Goal: Information Seeking & Learning: Learn about a topic

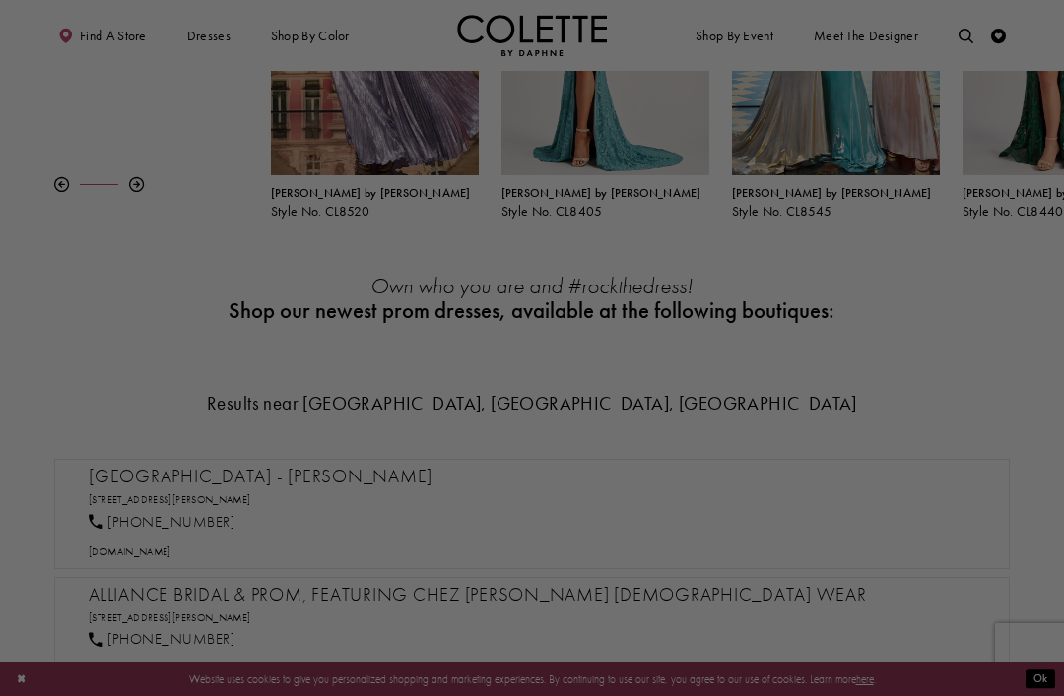
scroll to position [400, 0]
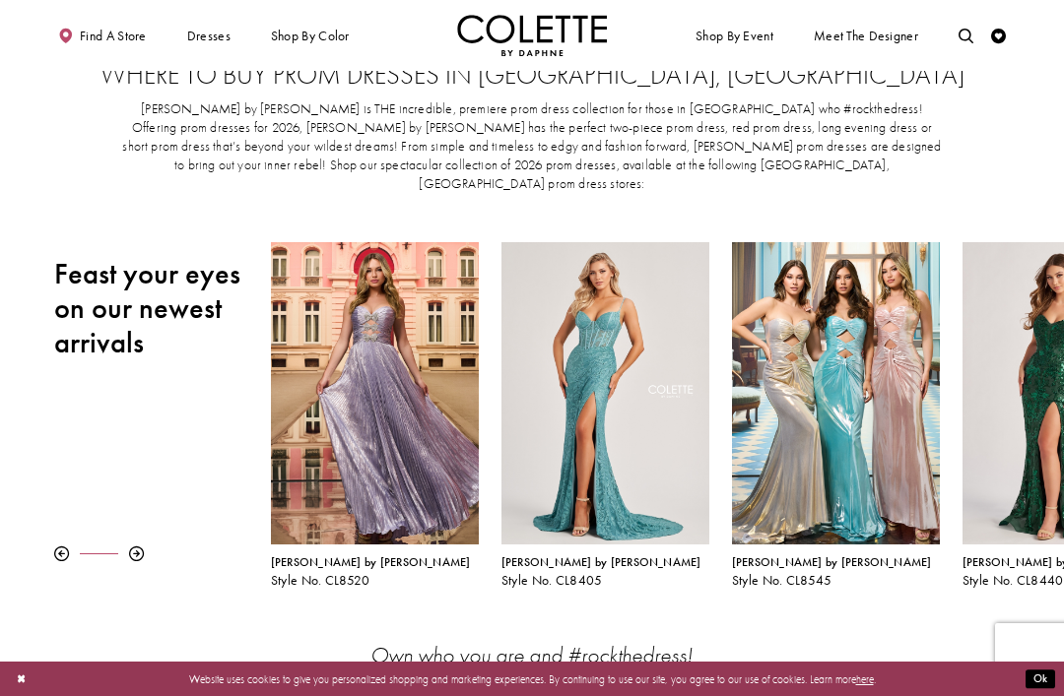
scroll to position [44, 0]
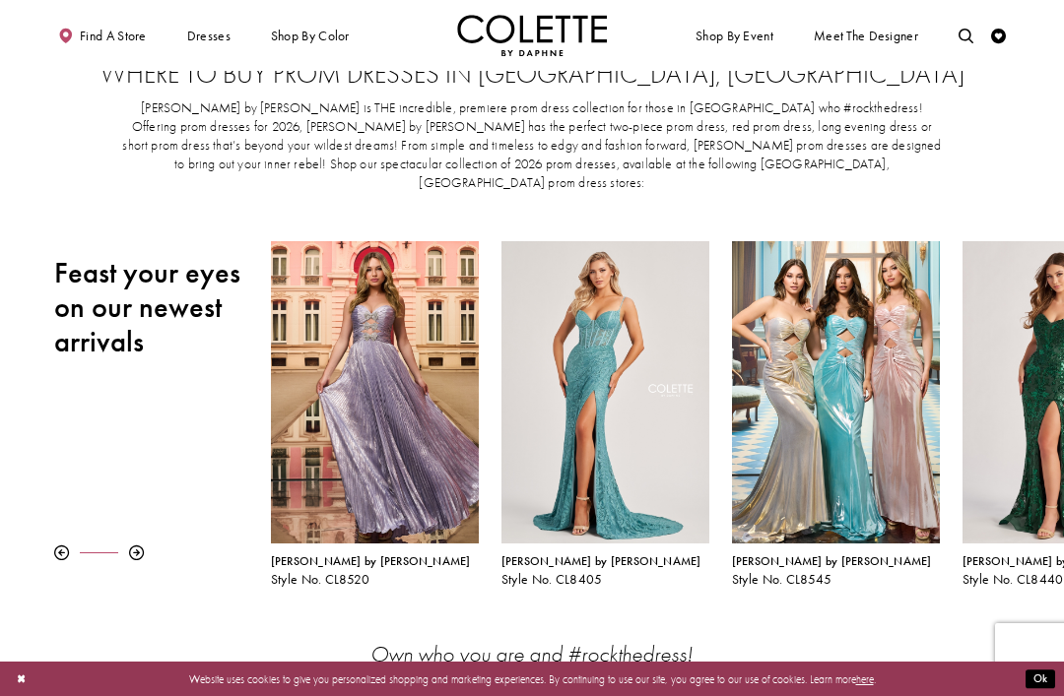
click at [200, 40] on span "Dresses" at bounding box center [208, 36] width 43 height 15
click at [211, 51] on span "Dresses" at bounding box center [208, 35] width 51 height 41
click at [0, 0] on span "STYLES AND TRENDS" at bounding box center [0, 0] width 0 height 0
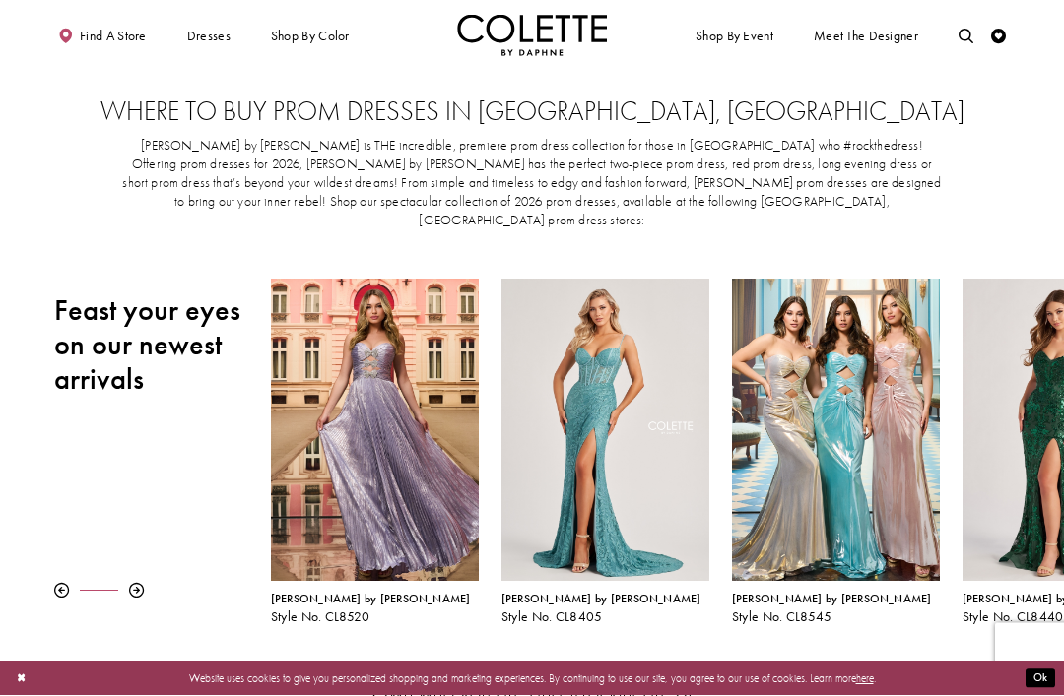
scroll to position [2, 0]
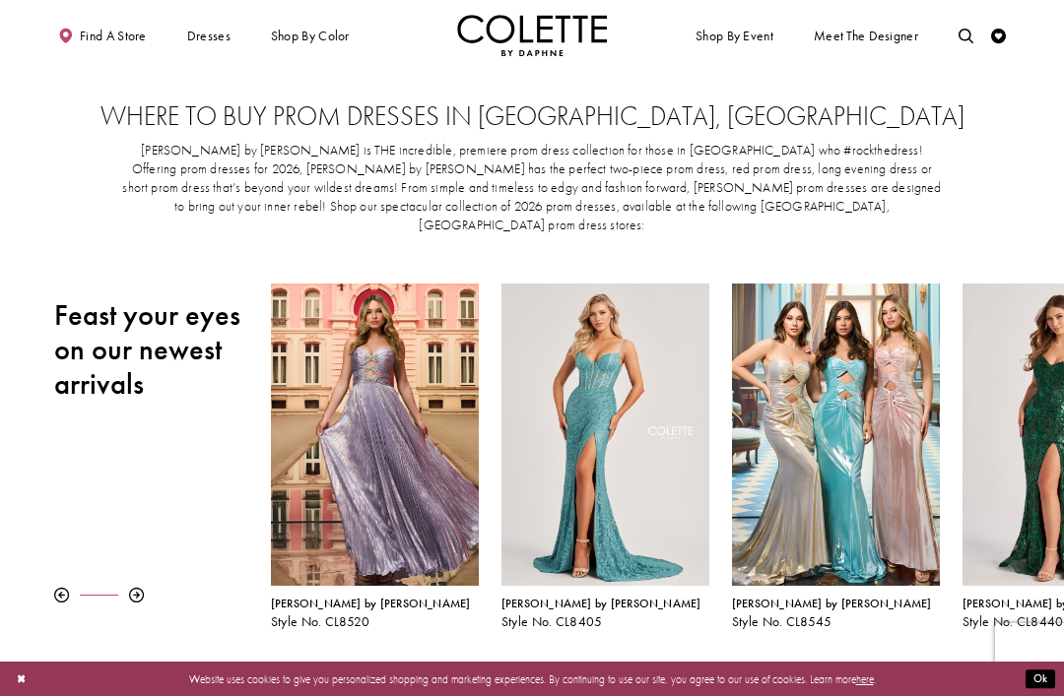
click at [801, 596] on span "[PERSON_NAME] by [PERSON_NAME]" at bounding box center [832, 604] width 200 height 16
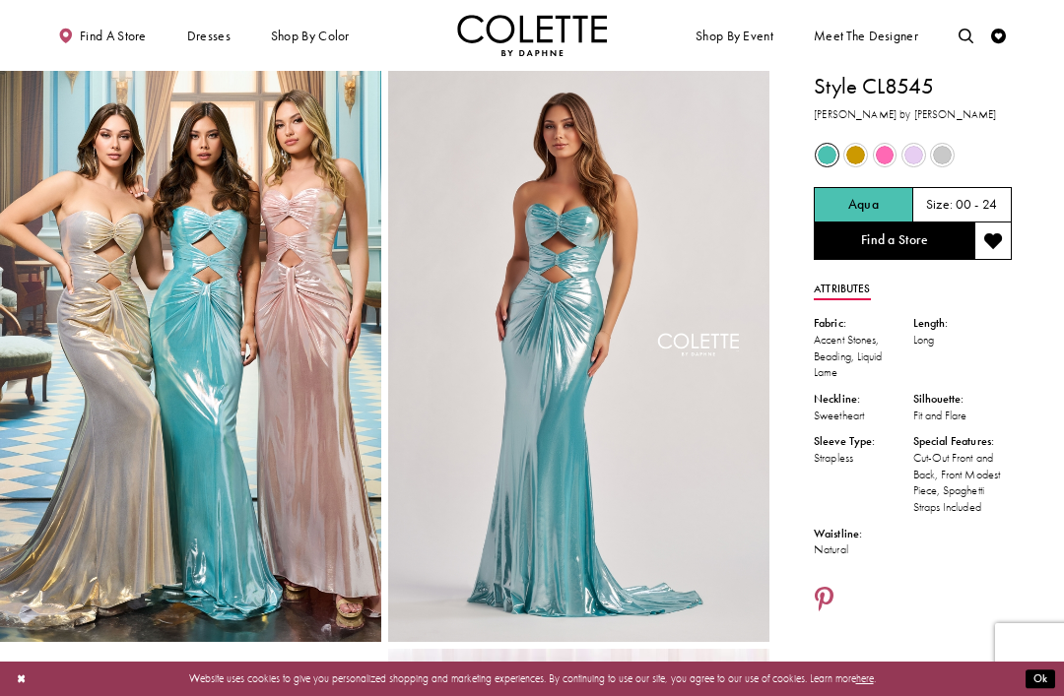
click at [935, 234] on link "Find a Store" at bounding box center [894, 241] width 161 height 37
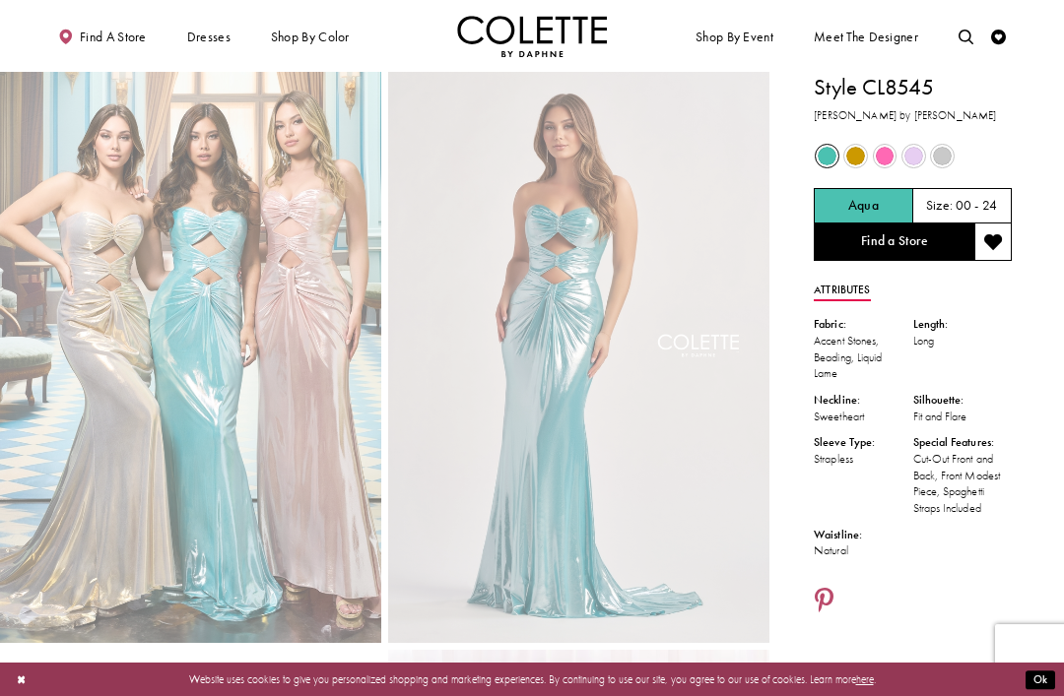
click at [106, 41] on span "Find a store" at bounding box center [113, 36] width 67 height 15
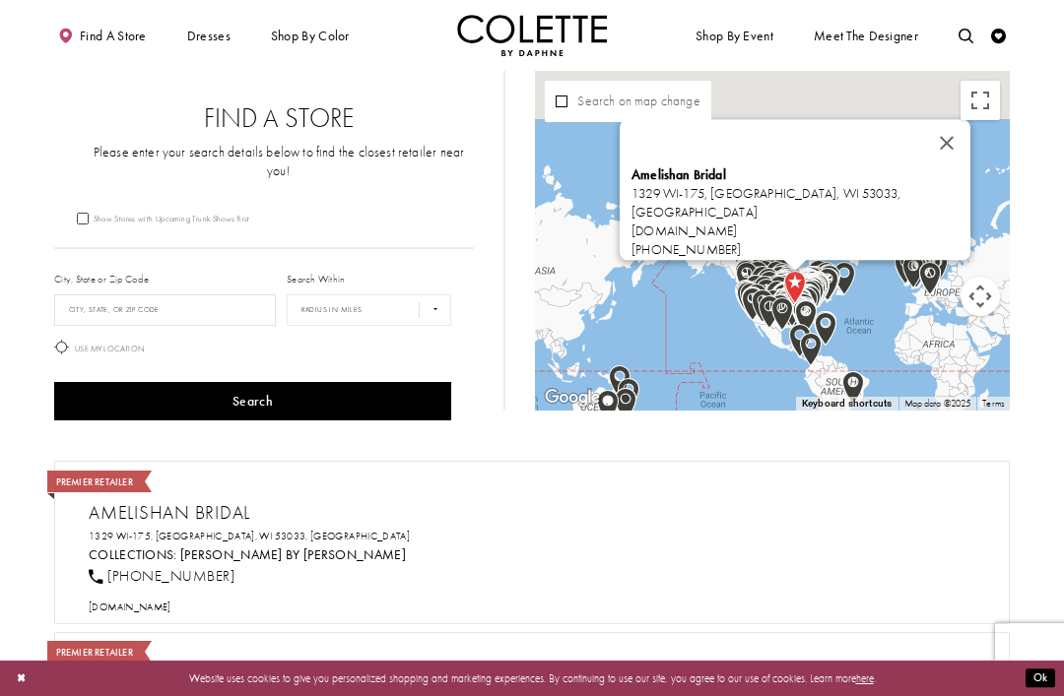
click at [923, 145] on button "Close" at bounding box center [946, 143] width 47 height 47
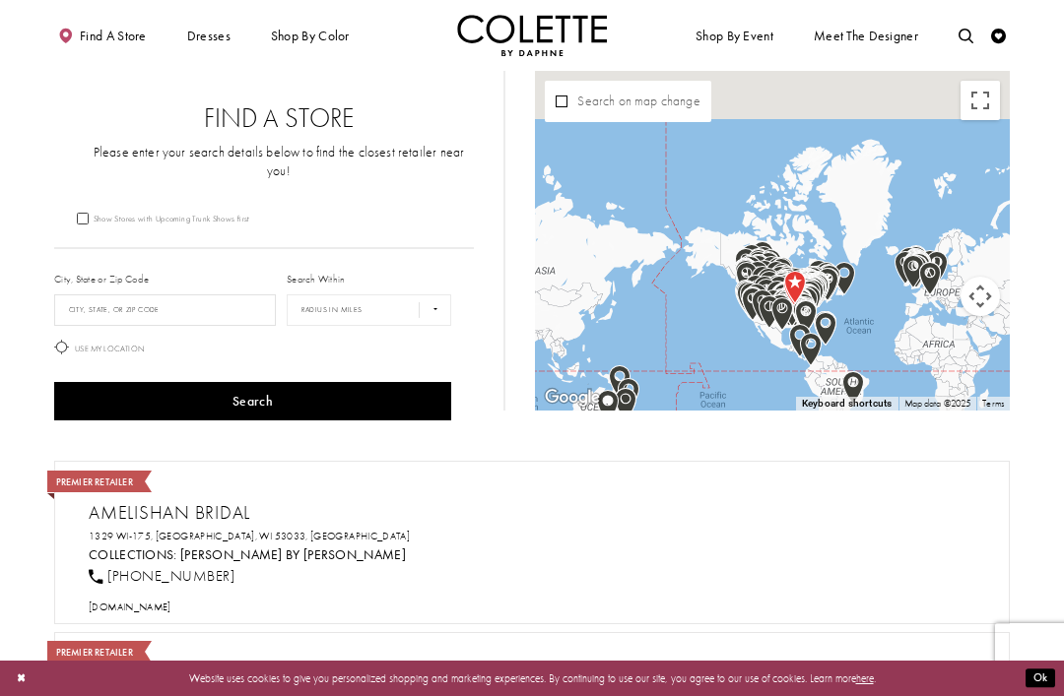
click at [983, 296] on button "Map camera controls" at bounding box center [979, 296] width 39 height 39
click at [965, 171] on div "Map with store locations" at bounding box center [772, 241] width 475 height 340
click at [878, 306] on menu "Map with store locations" at bounding box center [882, 297] width 138 height 138
click at [933, 253] on button "Zoom in" at bounding box center [930, 247] width 39 height 39
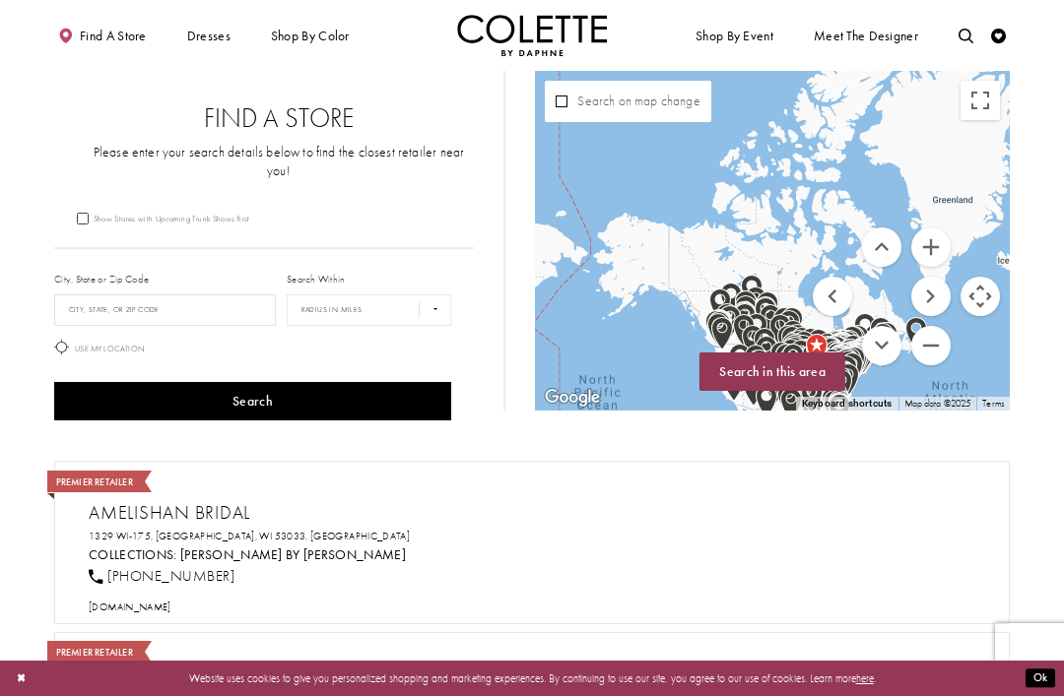
click at [944, 245] on button "Zoom in" at bounding box center [930, 247] width 39 height 39
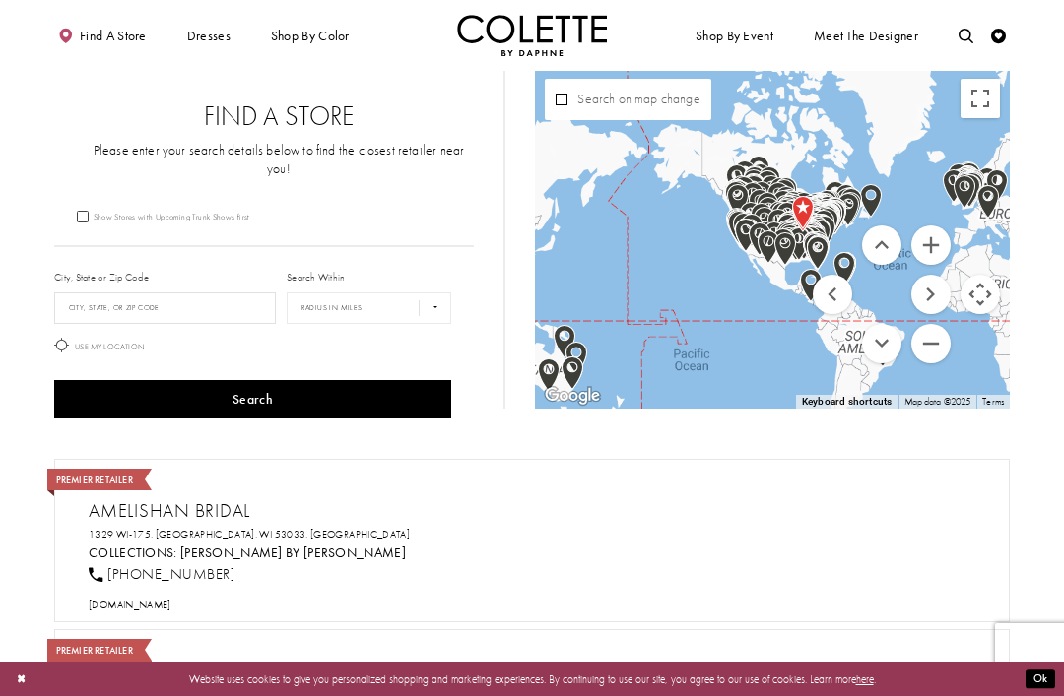
scroll to position [24, 0]
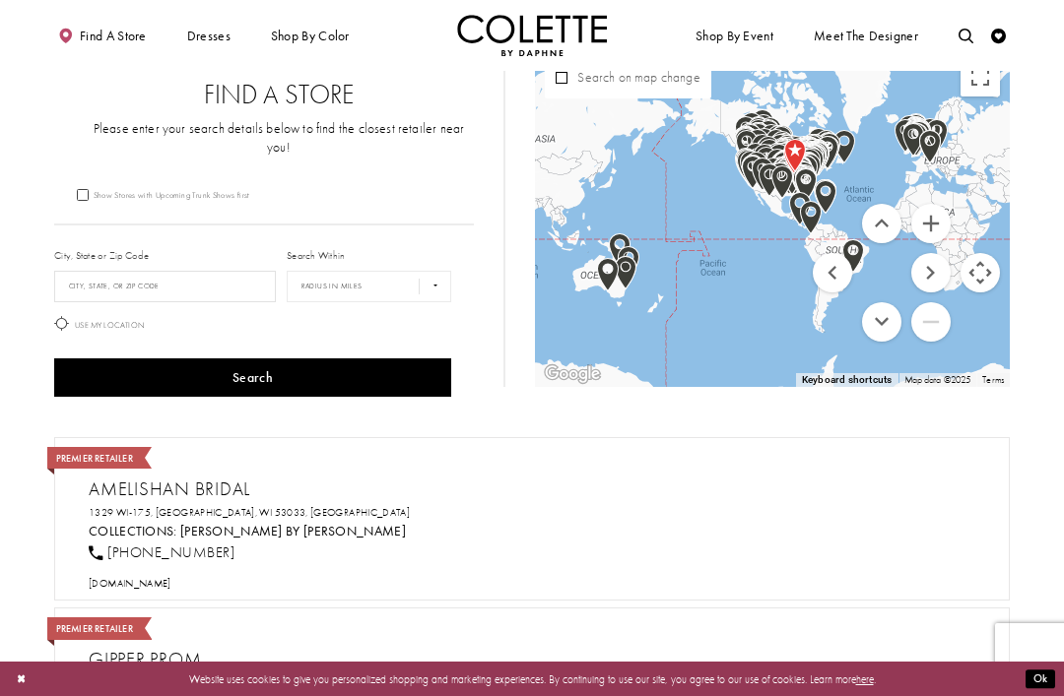
click at [975, 55] on link "Toggle search" at bounding box center [965, 35] width 23 height 41
click at [976, 88] on button "Toggle fullscreen view" at bounding box center [979, 76] width 39 height 39
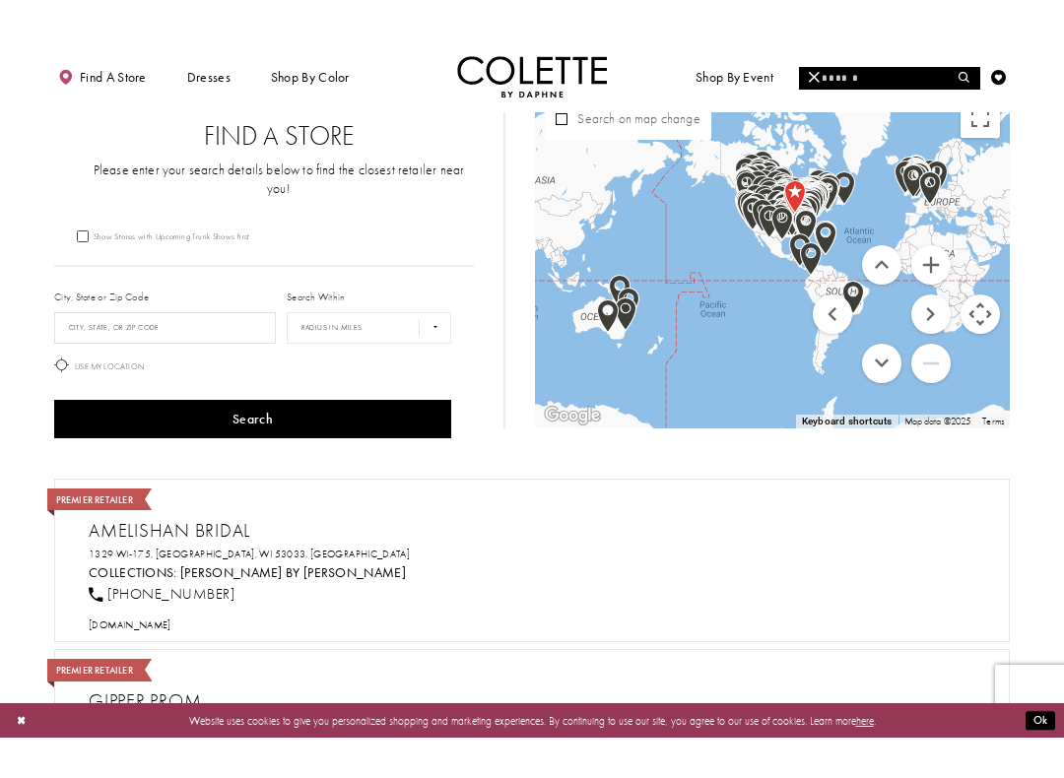
scroll to position [20, 0]
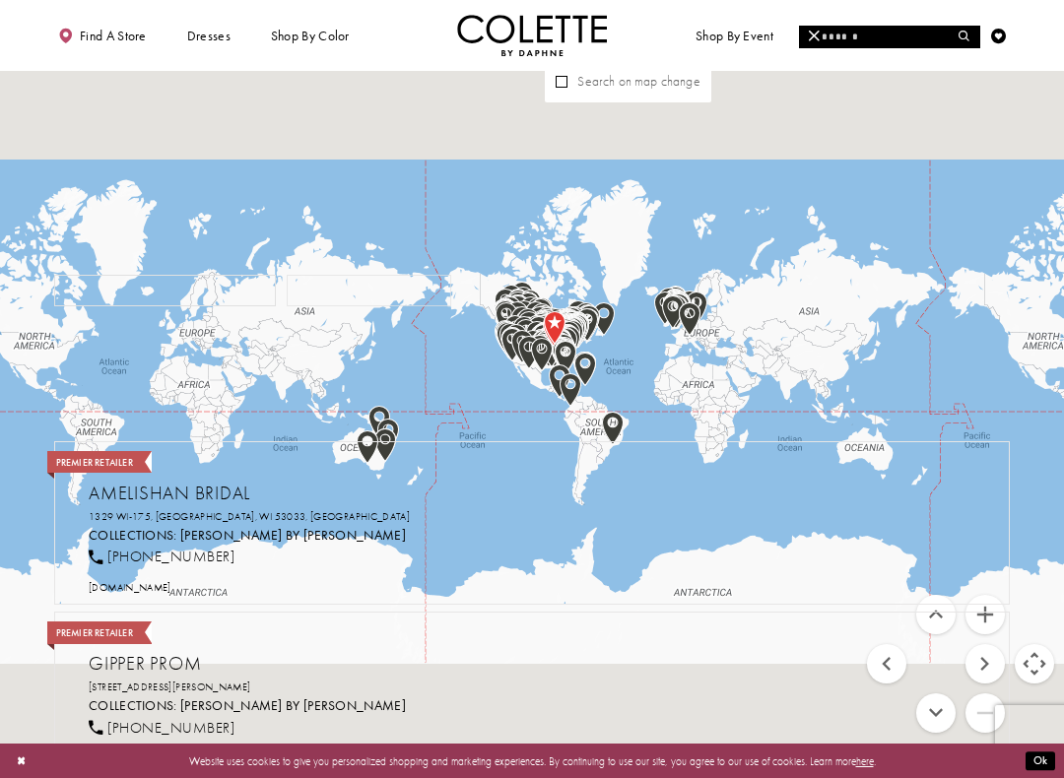
click at [1031, 664] on button "Map camera controls" at bounding box center [1034, 663] width 39 height 39
click at [1042, 664] on button "Map camera controls" at bounding box center [1034, 663] width 39 height 39
click at [981, 614] on button "Zoom in" at bounding box center [984, 614] width 39 height 39
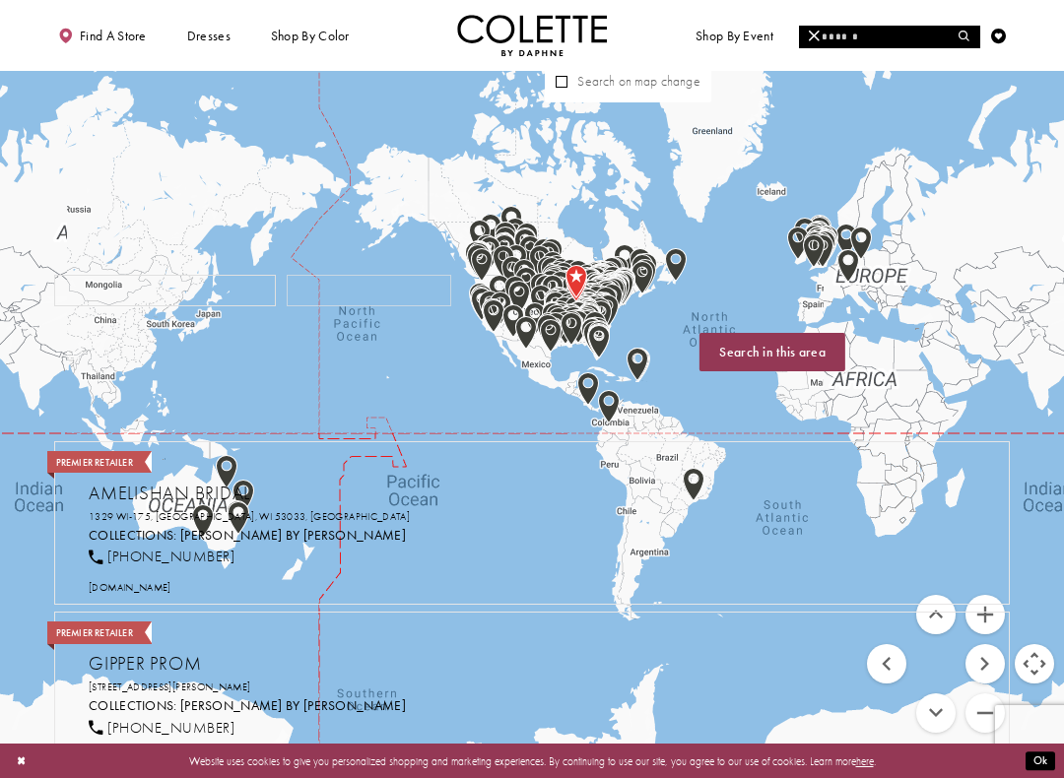
click at [981, 616] on button "Zoom in" at bounding box center [984, 614] width 39 height 39
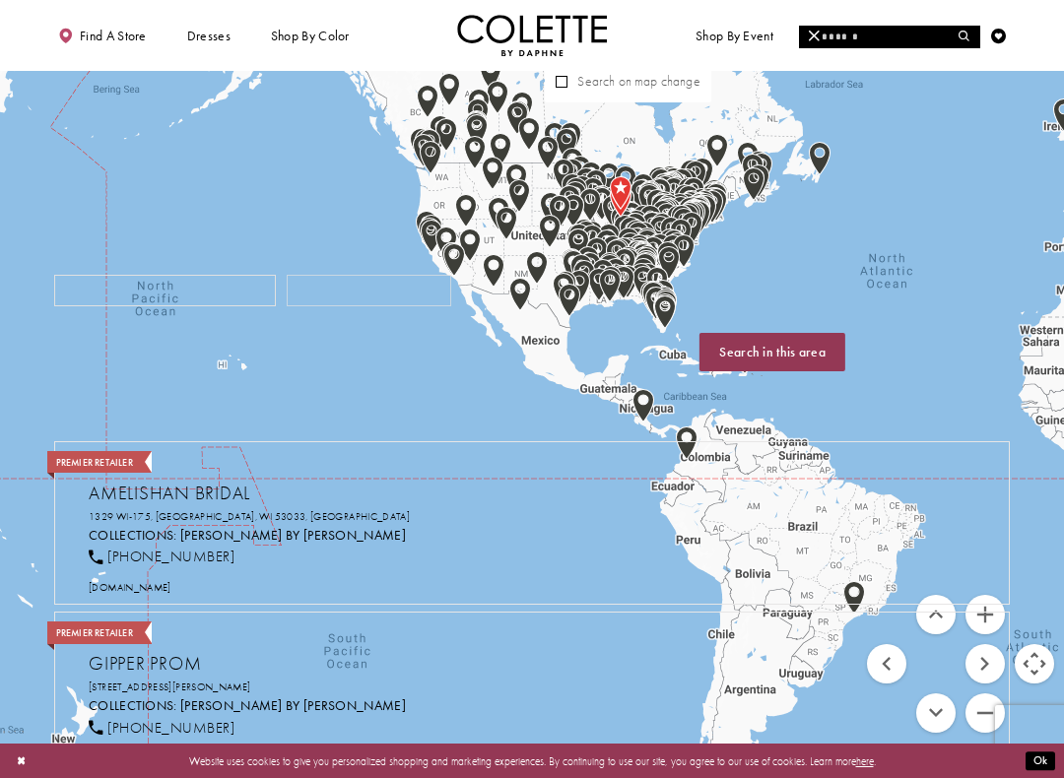
click at [926, 610] on button "Move up" at bounding box center [935, 614] width 39 height 39
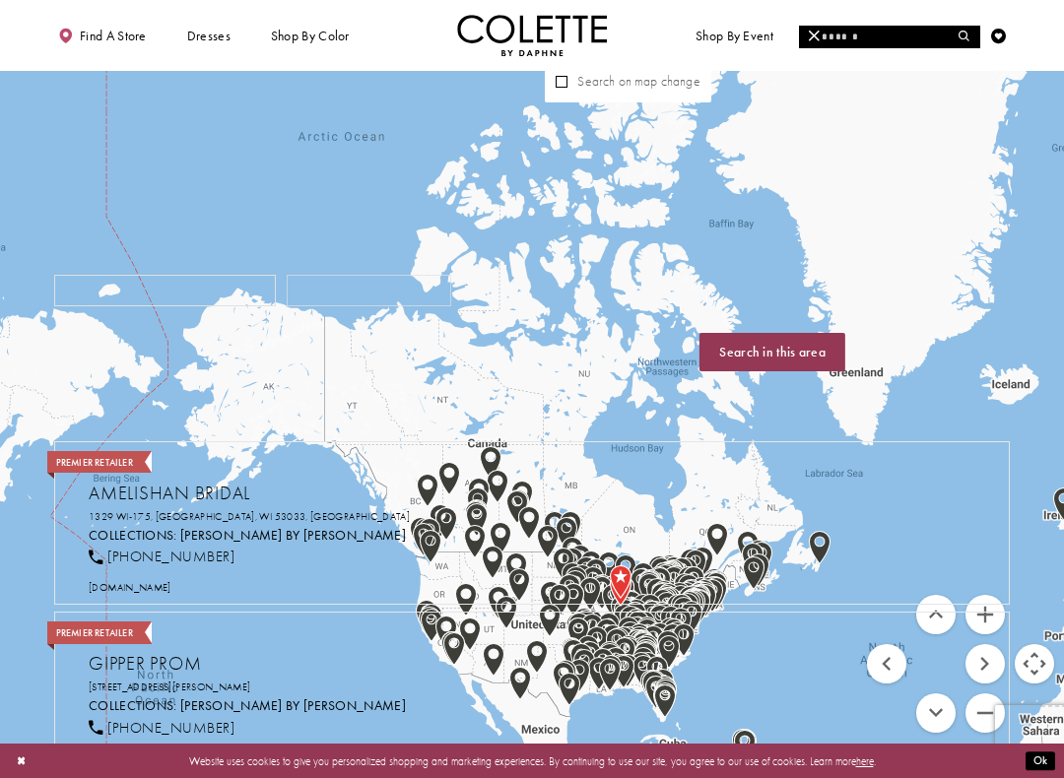
click at [981, 652] on button "Move right" at bounding box center [984, 663] width 39 height 39
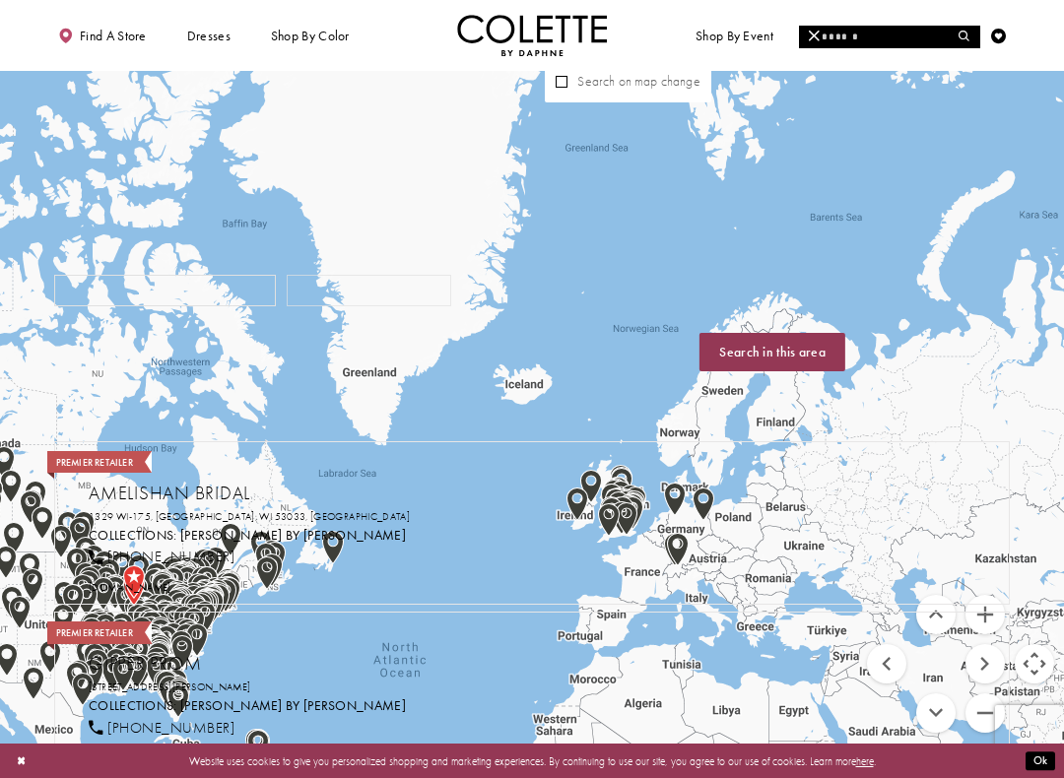
click at [941, 695] on button "Move down" at bounding box center [935, 712] width 39 height 39
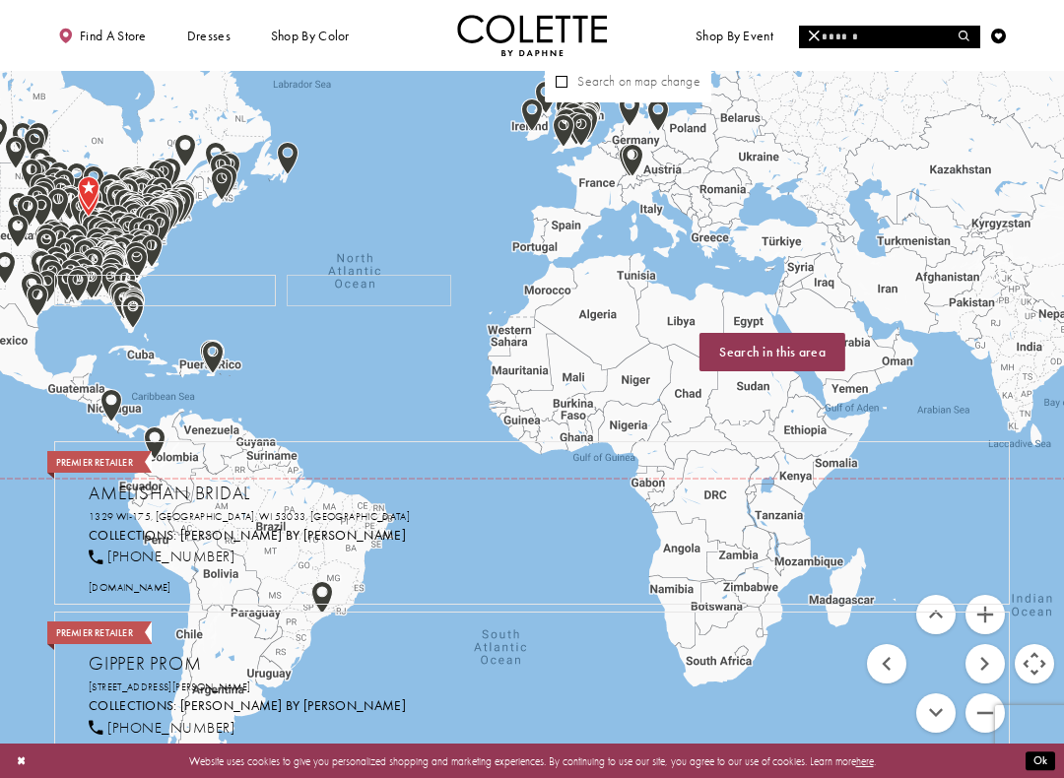
click at [881, 654] on button "Move left" at bounding box center [886, 663] width 39 height 39
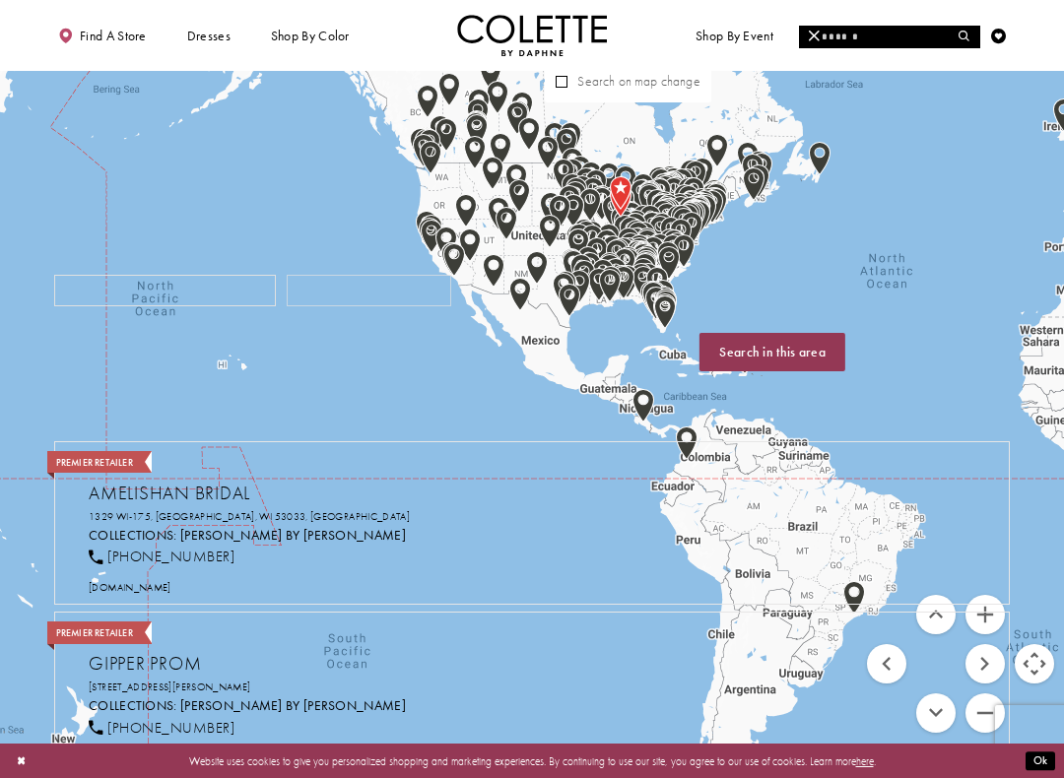
click at [980, 618] on button "Zoom in" at bounding box center [984, 614] width 39 height 39
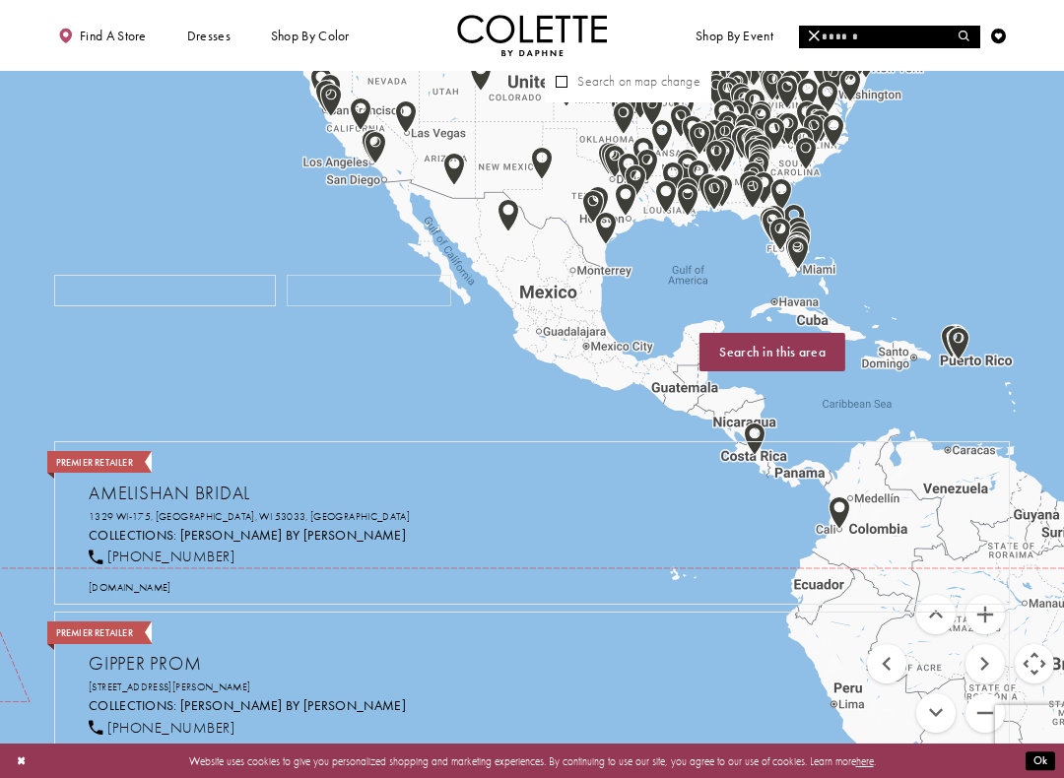
click at [974, 621] on button "Zoom in" at bounding box center [984, 614] width 39 height 39
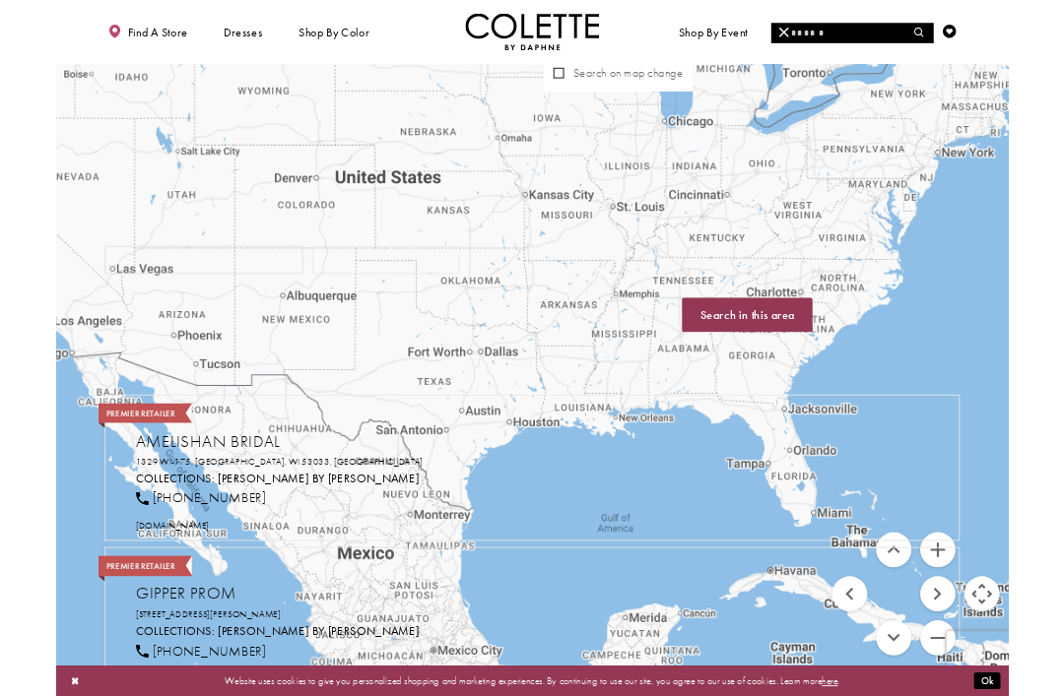
scroll to position [24, 0]
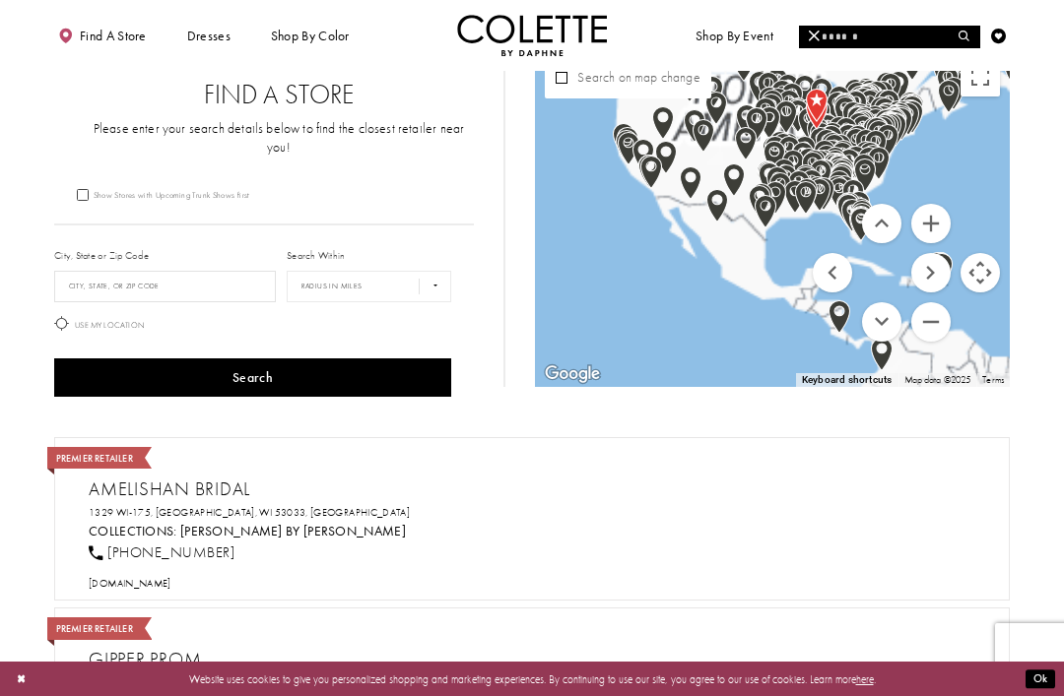
click at [981, 81] on button "Toggle fullscreen view" at bounding box center [979, 76] width 39 height 39
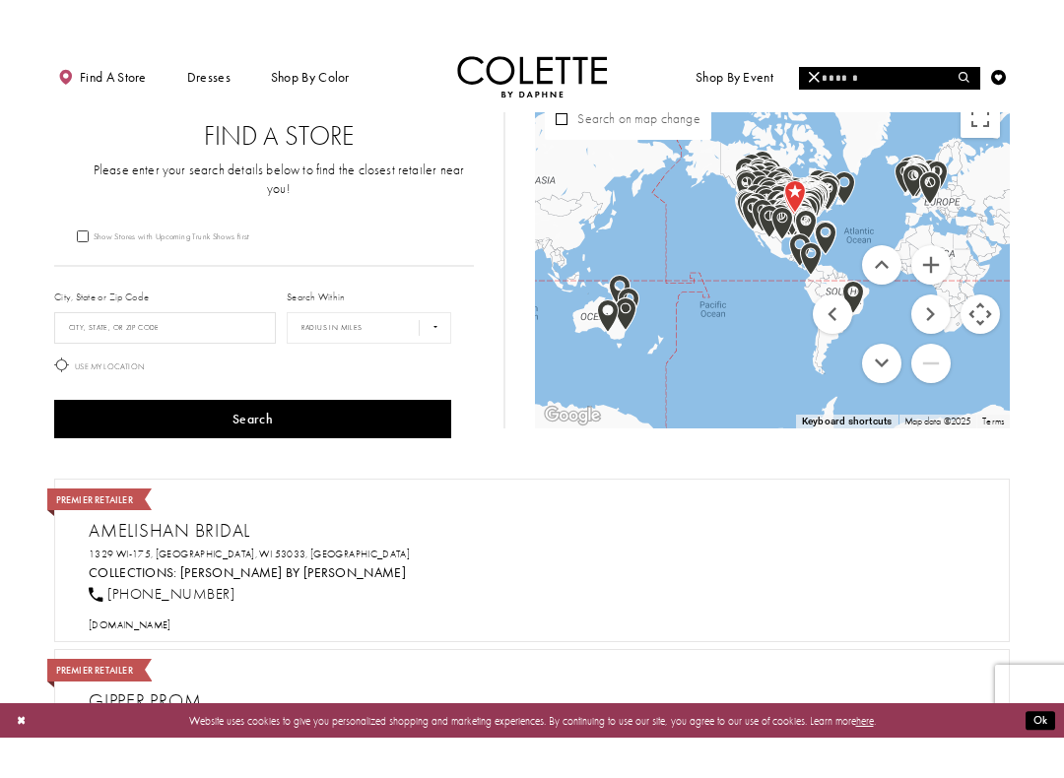
scroll to position [20, 0]
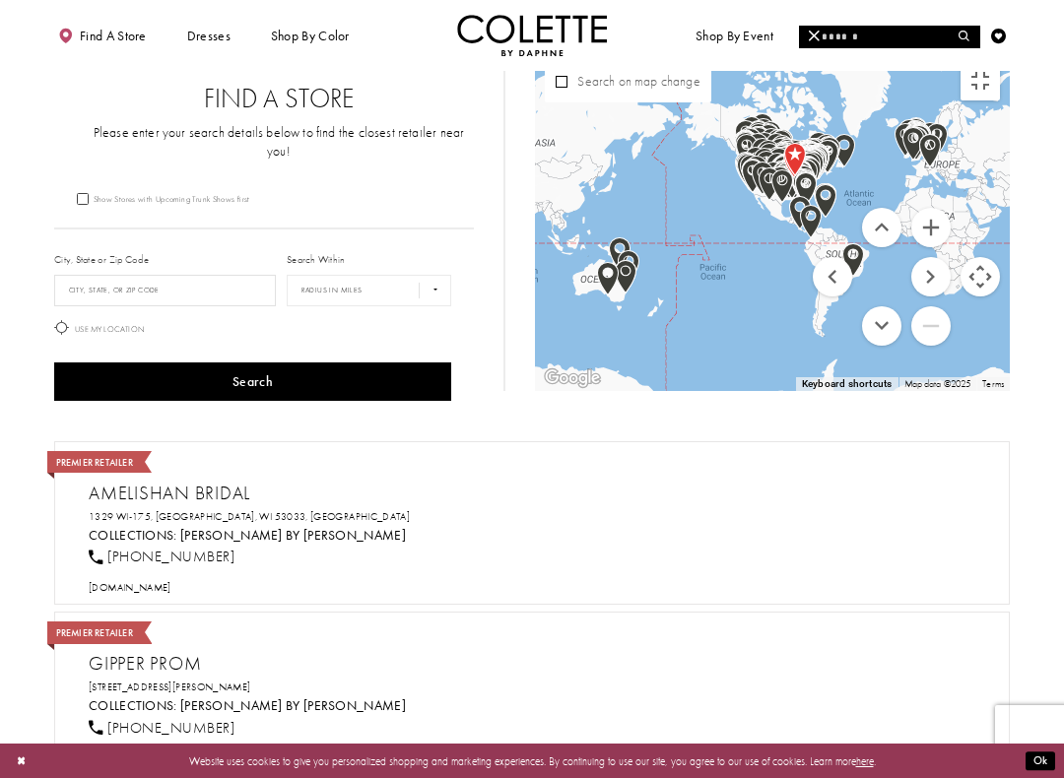
click at [951, 247] on button "Zoom in" at bounding box center [930, 227] width 39 height 39
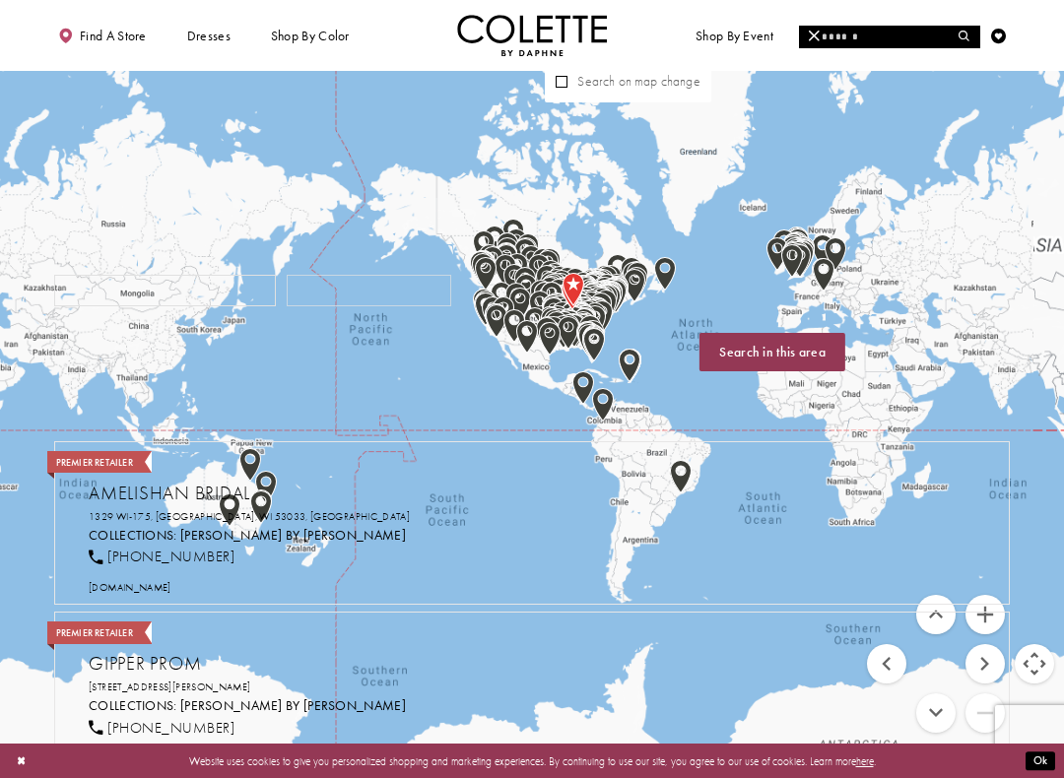
click at [990, 616] on button "Zoom in" at bounding box center [984, 614] width 39 height 39
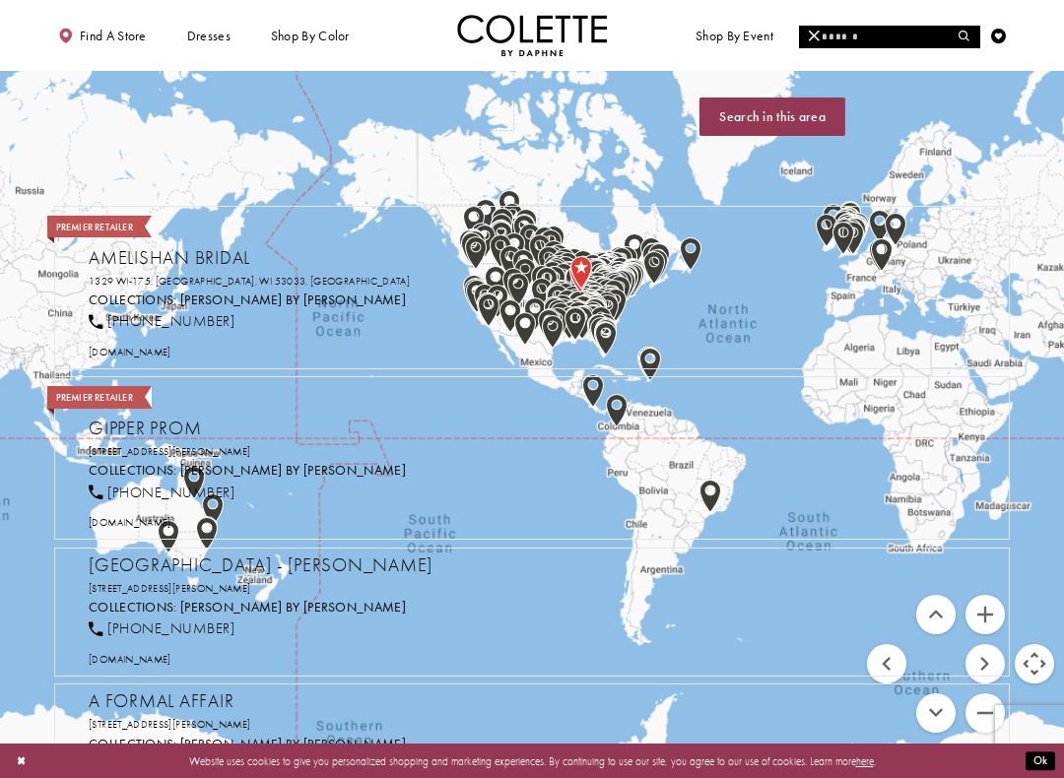
click at [991, 613] on button "Zoom in" at bounding box center [984, 614] width 39 height 39
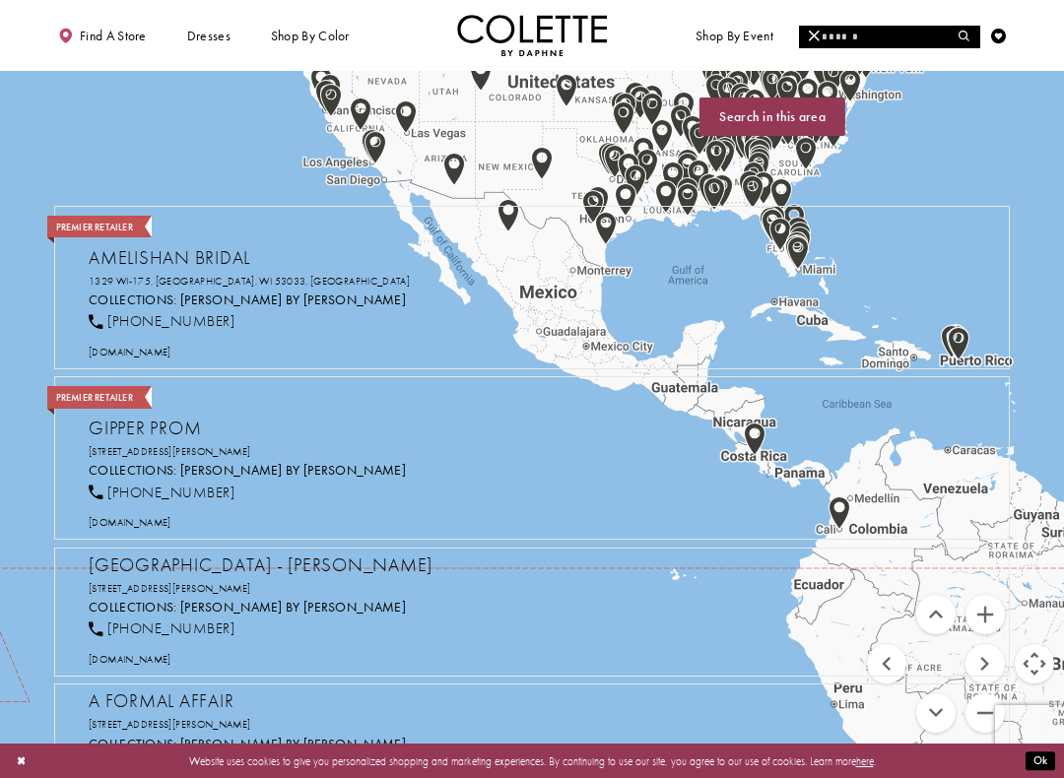
click at [938, 618] on button "Move up" at bounding box center [935, 614] width 39 height 39
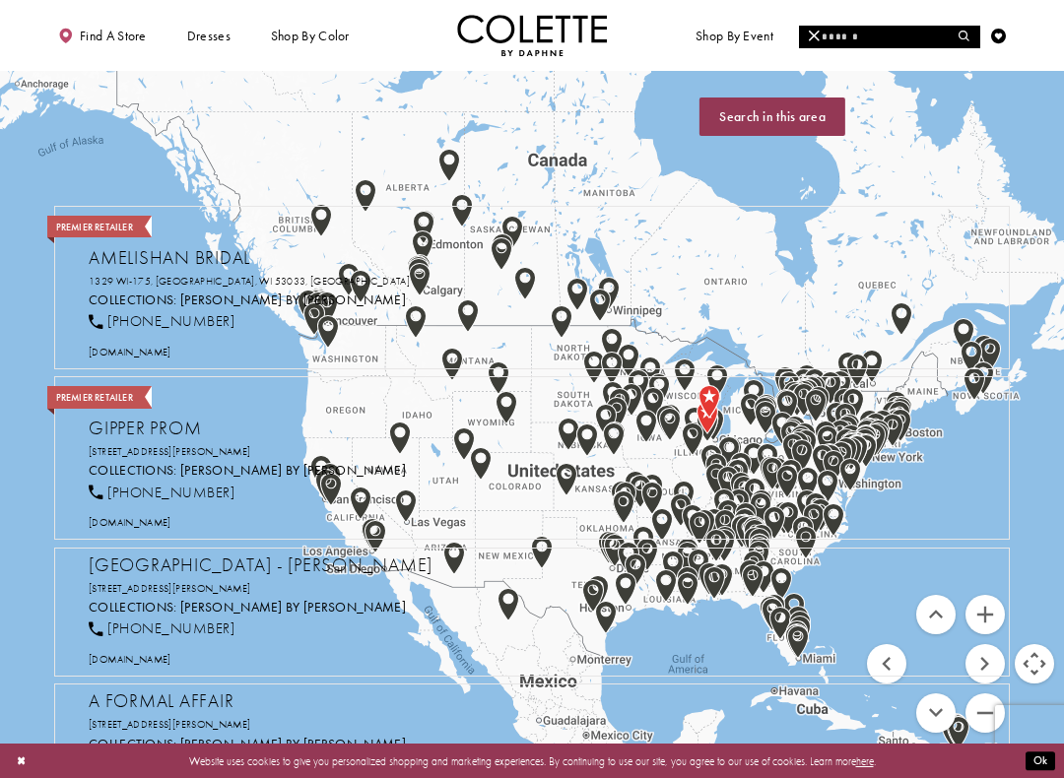
click at [999, 673] on button "Move right" at bounding box center [984, 663] width 39 height 39
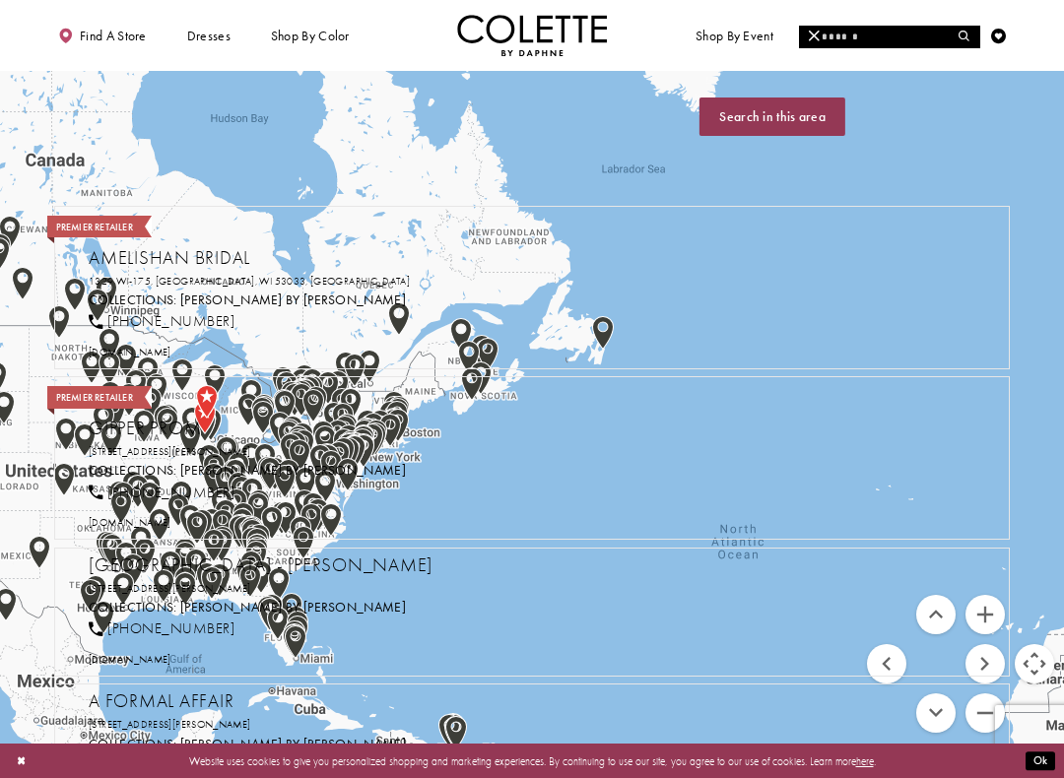
click at [999, 614] on button "Zoom in" at bounding box center [984, 614] width 39 height 39
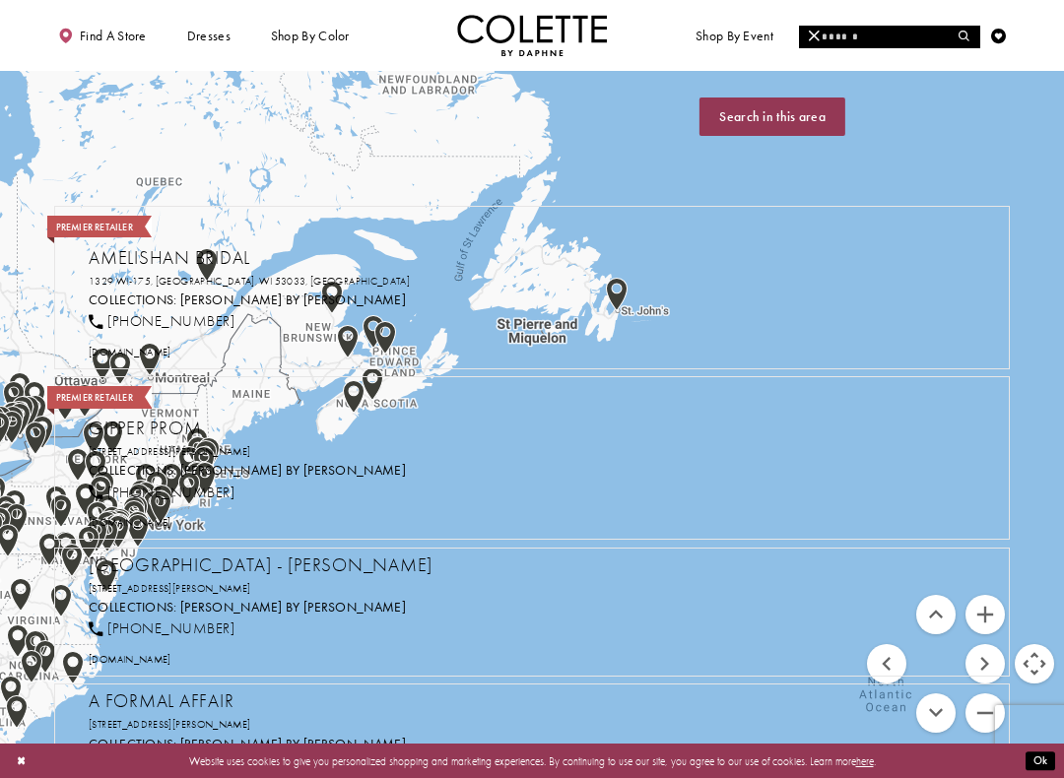
click at [885, 666] on button "Move left" at bounding box center [886, 663] width 39 height 39
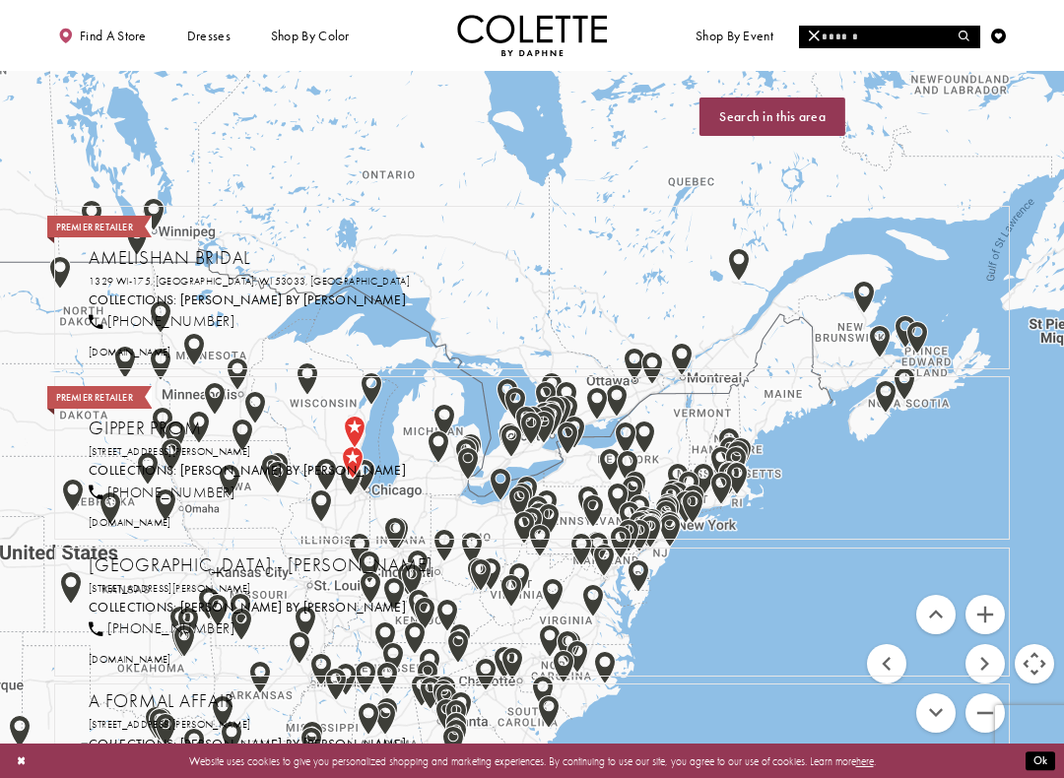
click at [992, 621] on button "Zoom in" at bounding box center [984, 614] width 39 height 39
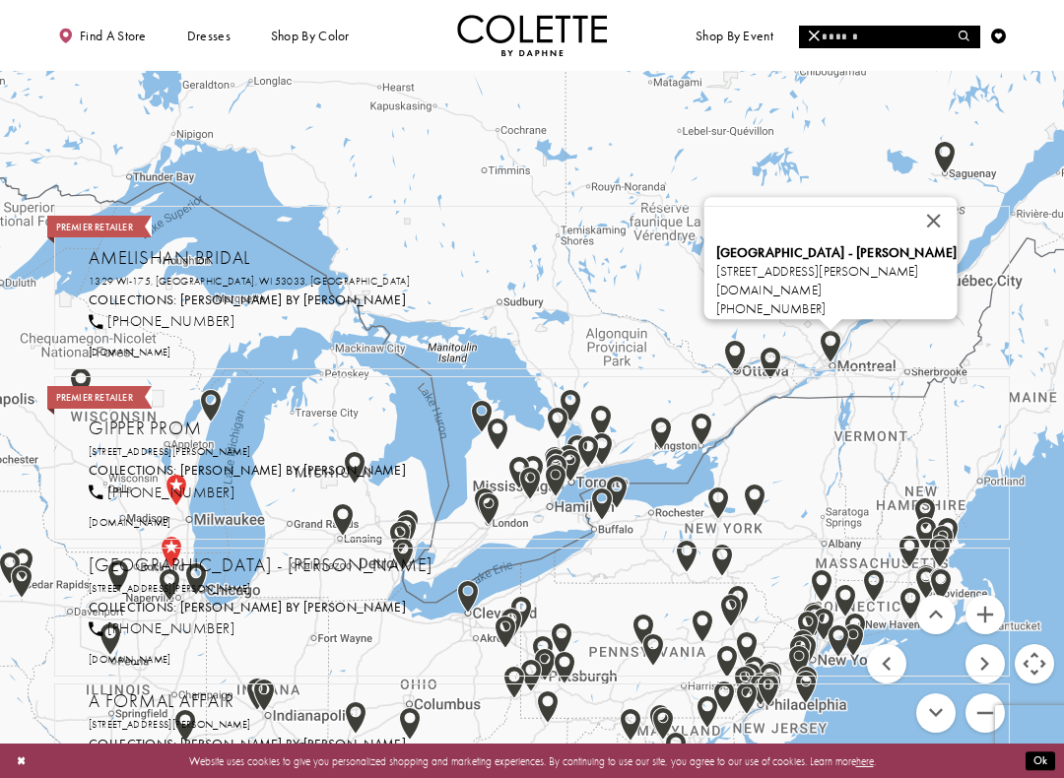
click at [740, 286] on link "1ereavenue.com" at bounding box center [768, 290] width 105 height 17
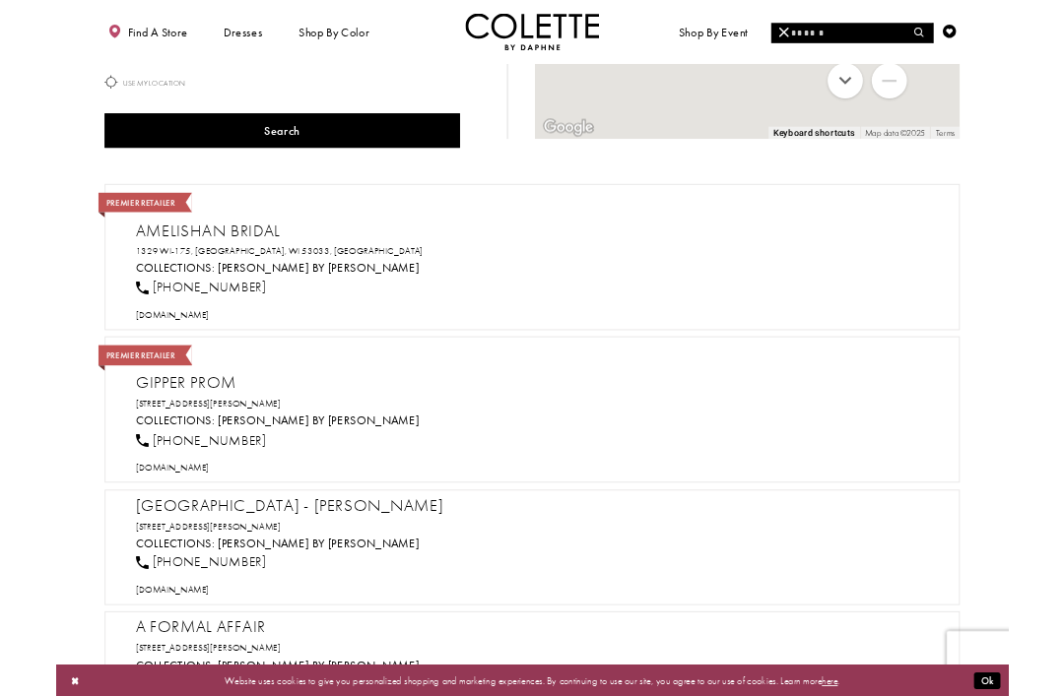
scroll to position [24, 0]
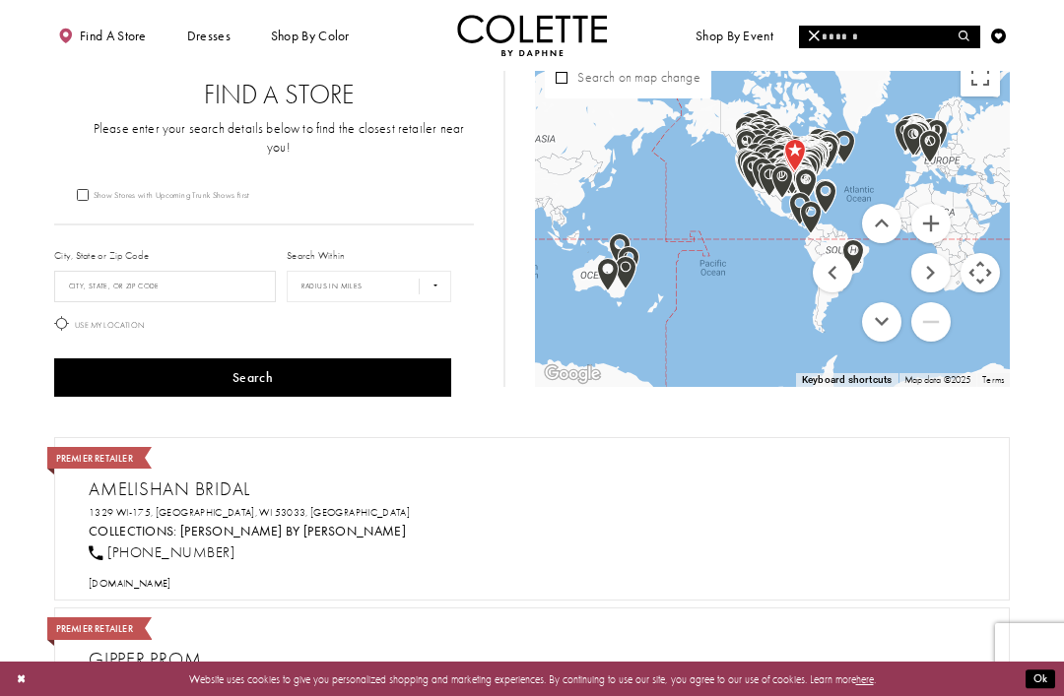
click at [202, 38] on span "Dresses" at bounding box center [208, 36] width 43 height 15
click at [1008, 129] on div "Map with store locations" at bounding box center [772, 217] width 475 height 340
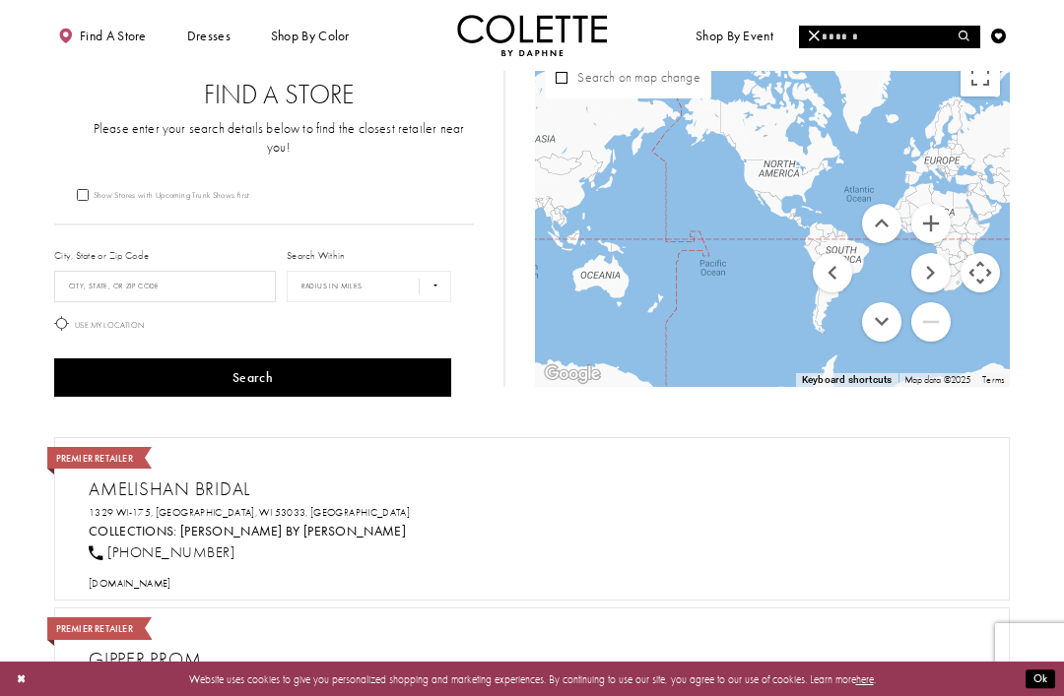
scroll to position [0, 0]
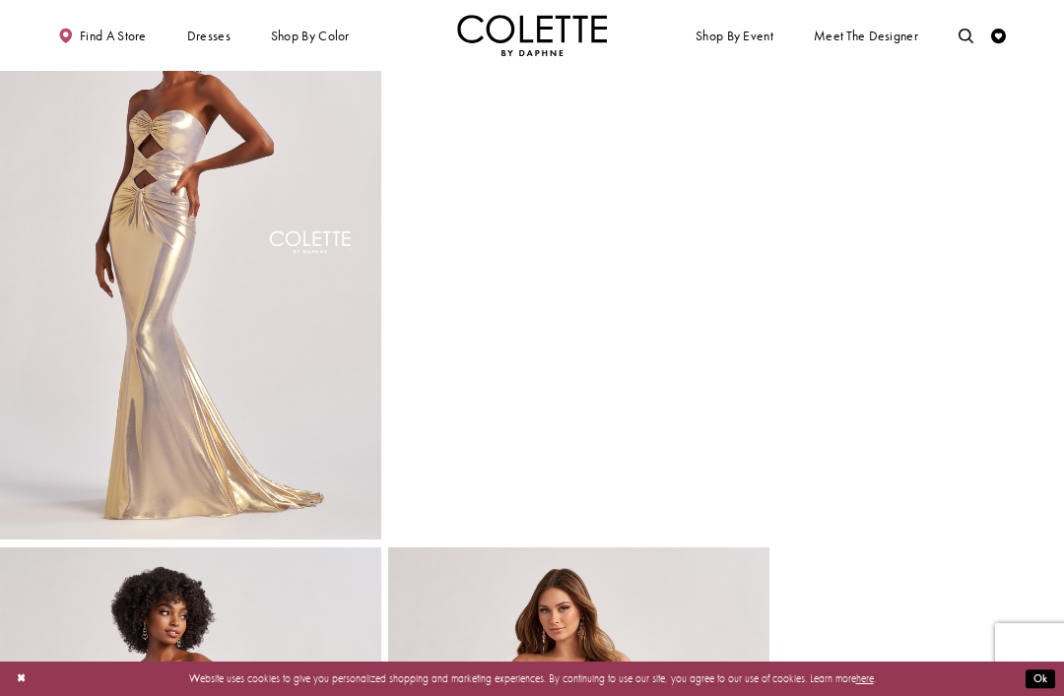
scroll to position [1830, 0]
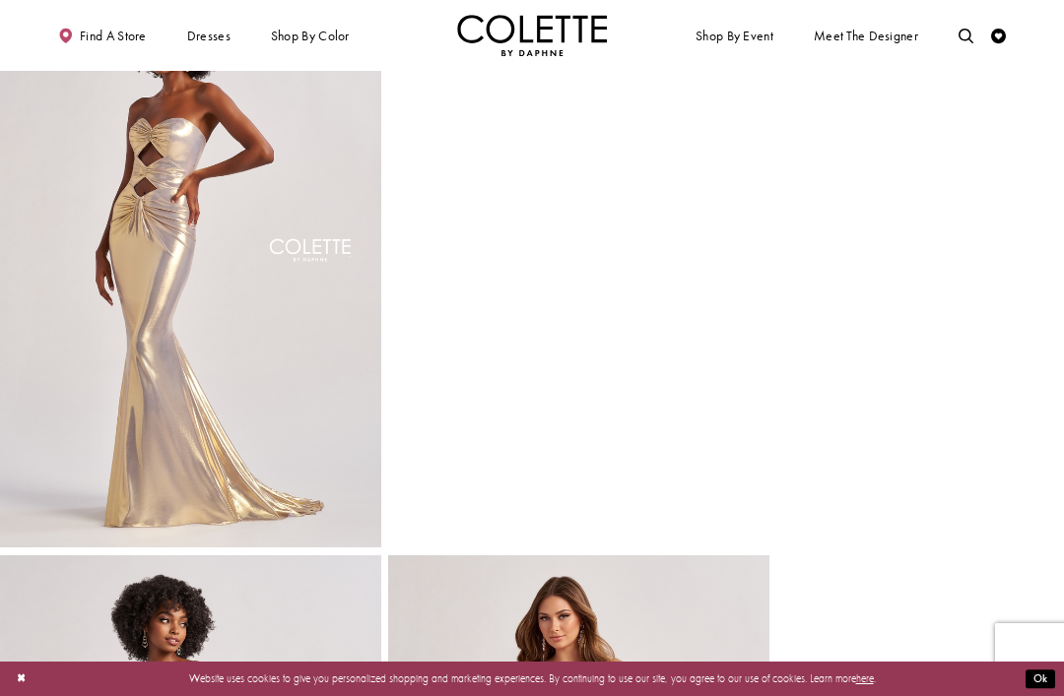
click at [0, 0] on span "CORSET BACK PROM DRESSES" at bounding box center [0, 0] width 0 height 0
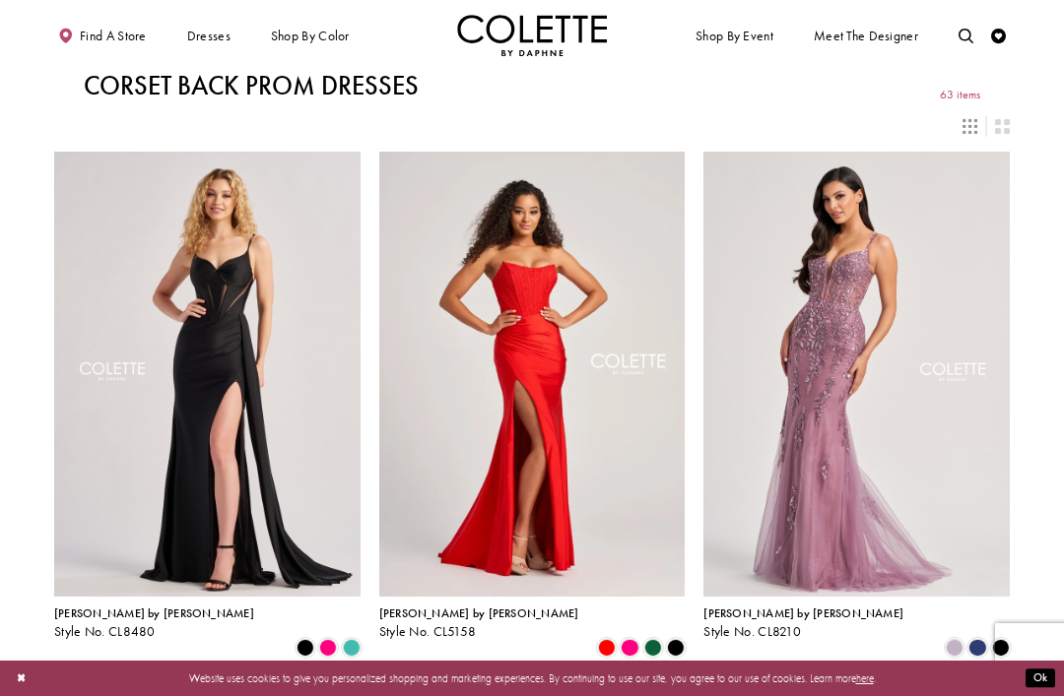
click at [0, 0] on span "SIMPLE PROM DRESSES" at bounding box center [0, 0] width 0 height 0
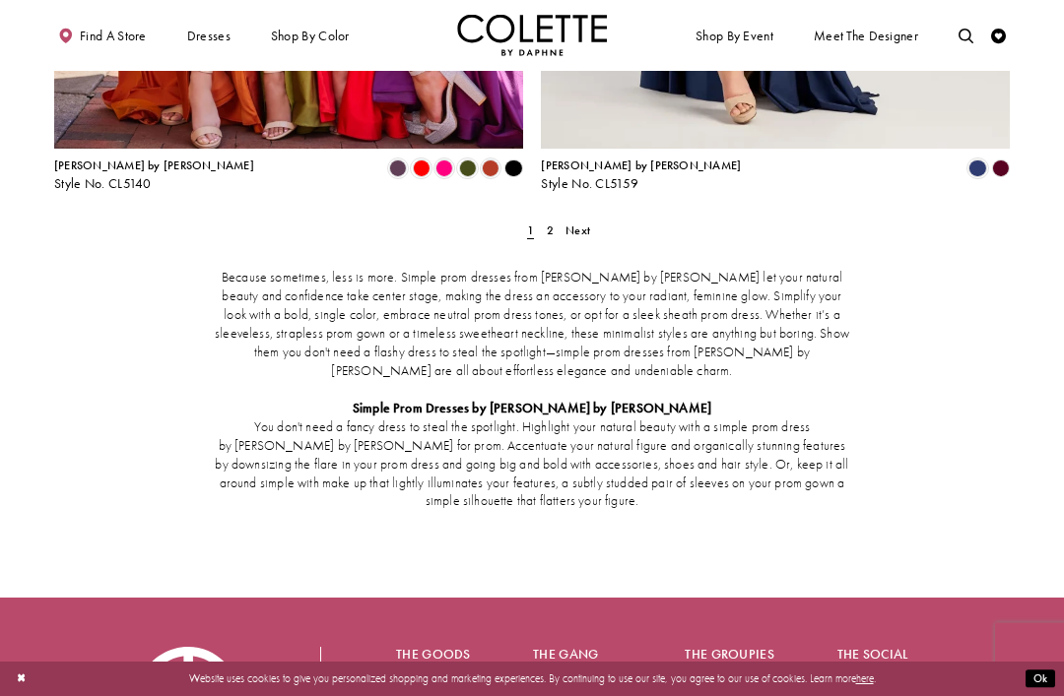
scroll to position [2886, 0]
click at [588, 223] on span "Next" at bounding box center [577, 231] width 25 height 16
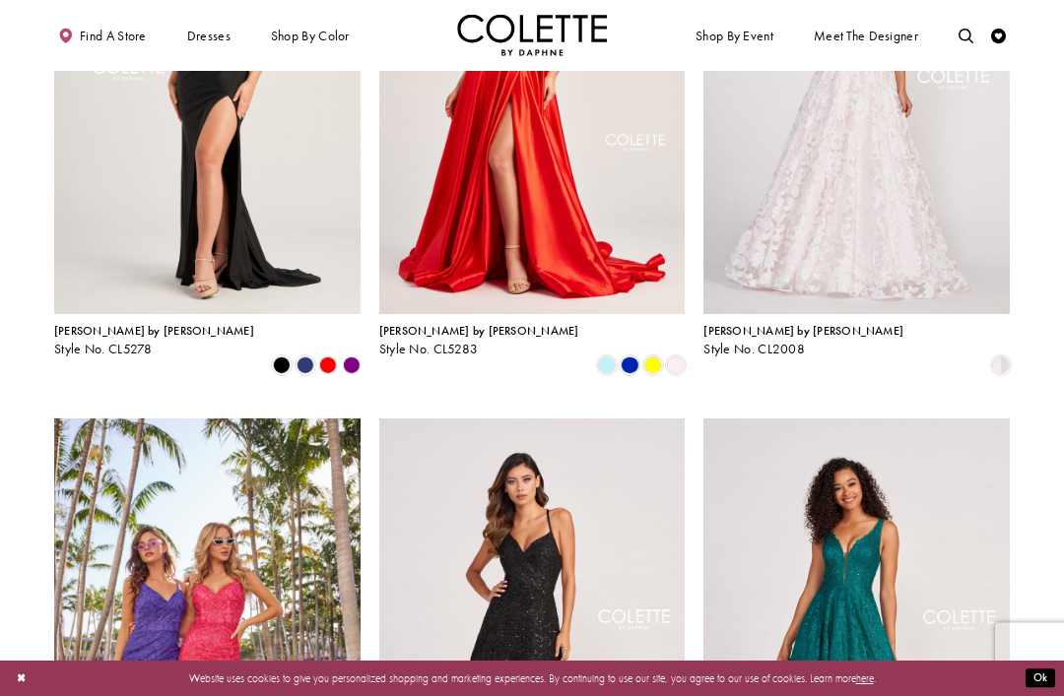
scroll to position [565, 0]
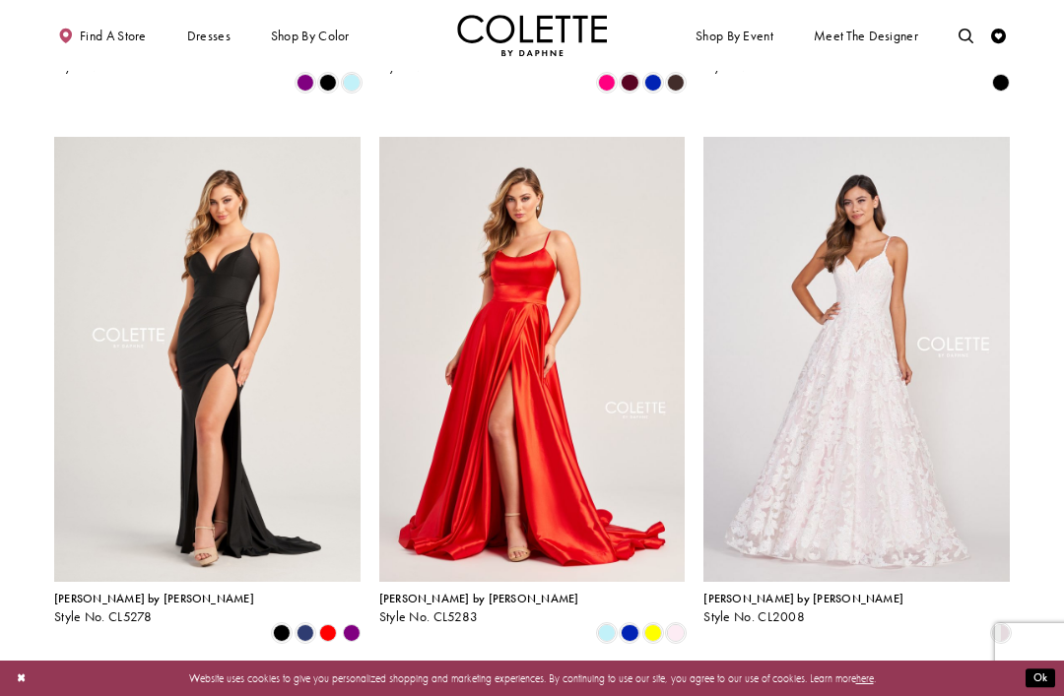
click at [0, 0] on span "FLORAL PROM DRESSES" at bounding box center [0, 0] width 0 height 0
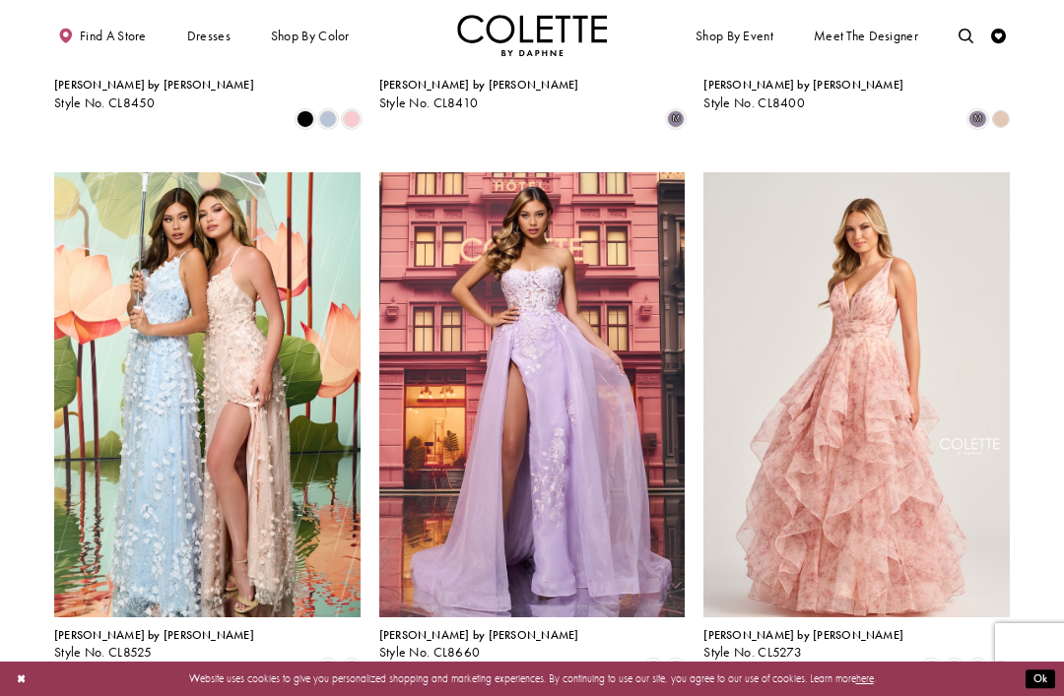
scroll to position [1083, 0]
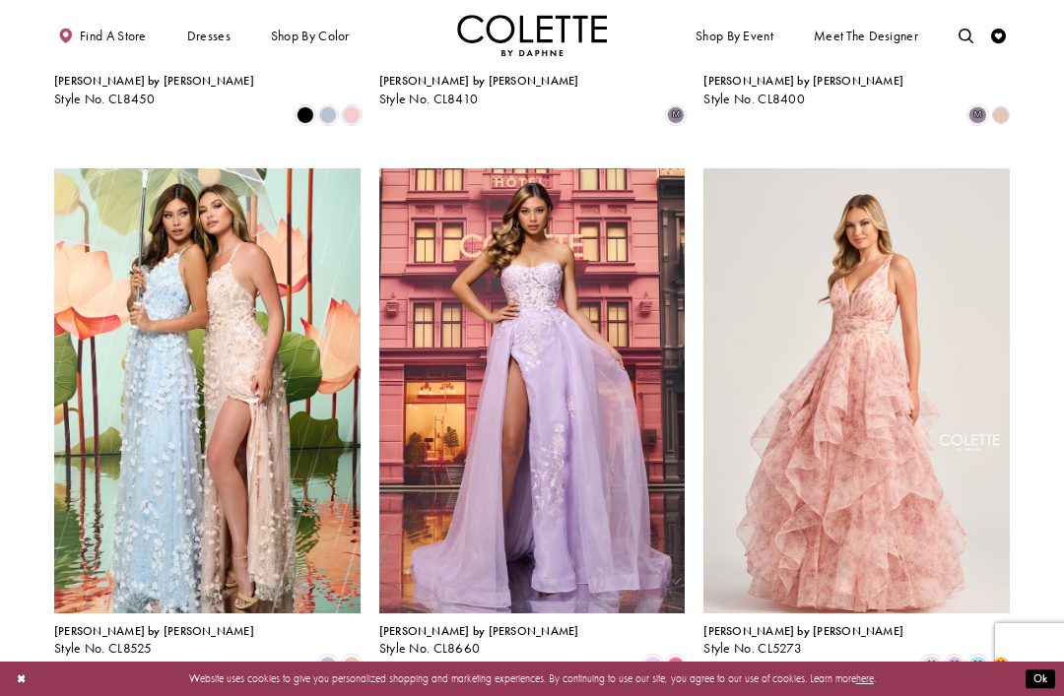
click at [755, 624] on span "[PERSON_NAME] by [PERSON_NAME]" at bounding box center [803, 632] width 200 height 16
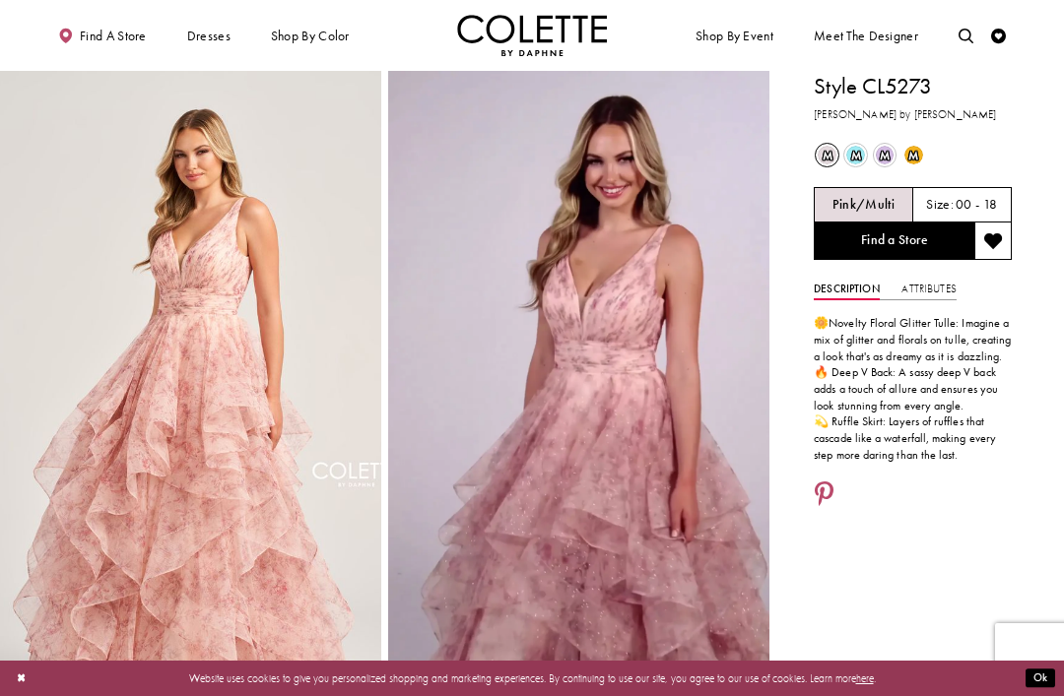
click at [866, 150] on div "m Out of Stock" at bounding box center [855, 155] width 27 height 27
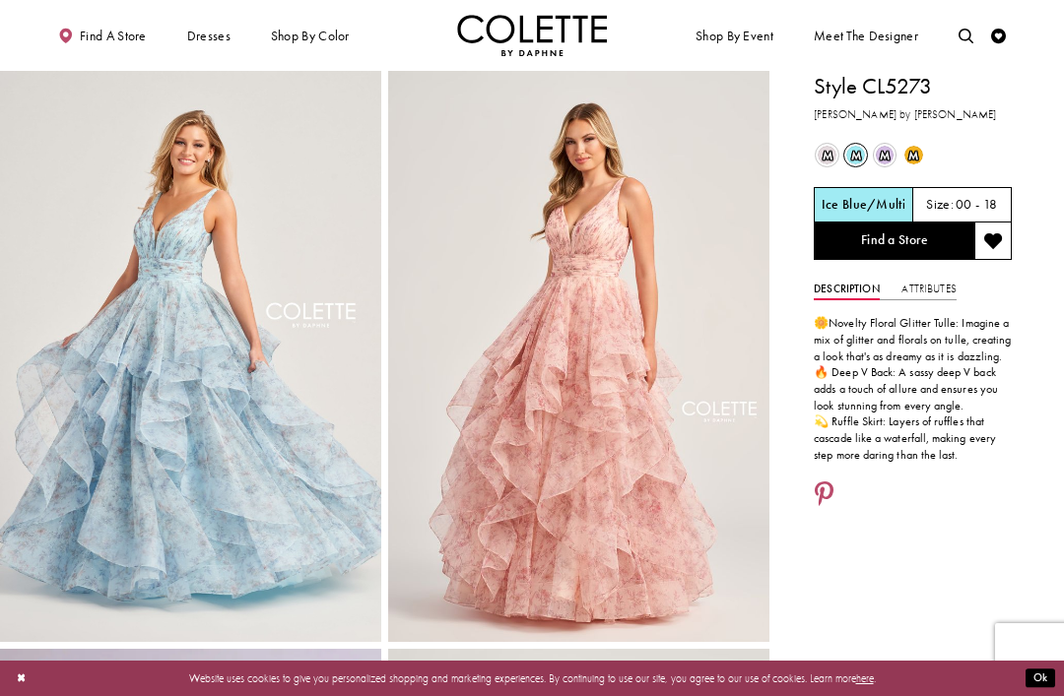
click at [818, 159] on span "m" at bounding box center [827, 155] width 19 height 19
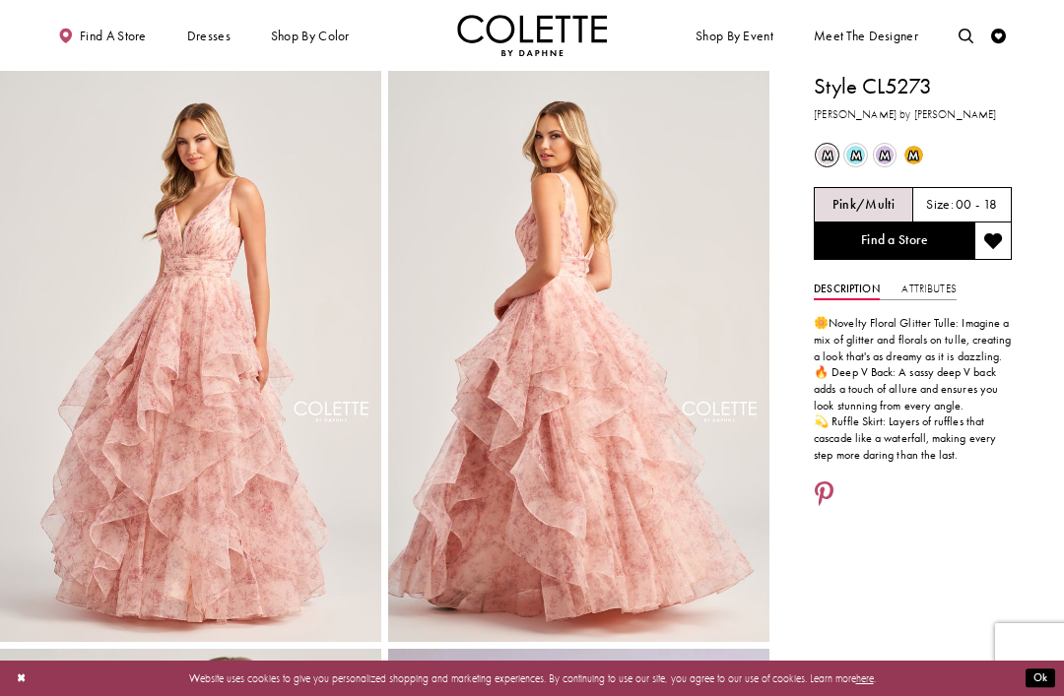
click at [840, 155] on div "m Out of Stock" at bounding box center [827, 155] width 27 height 27
click at [856, 147] on span "m" at bounding box center [855, 155] width 19 height 19
